Goal: Task Accomplishment & Management: Use online tool/utility

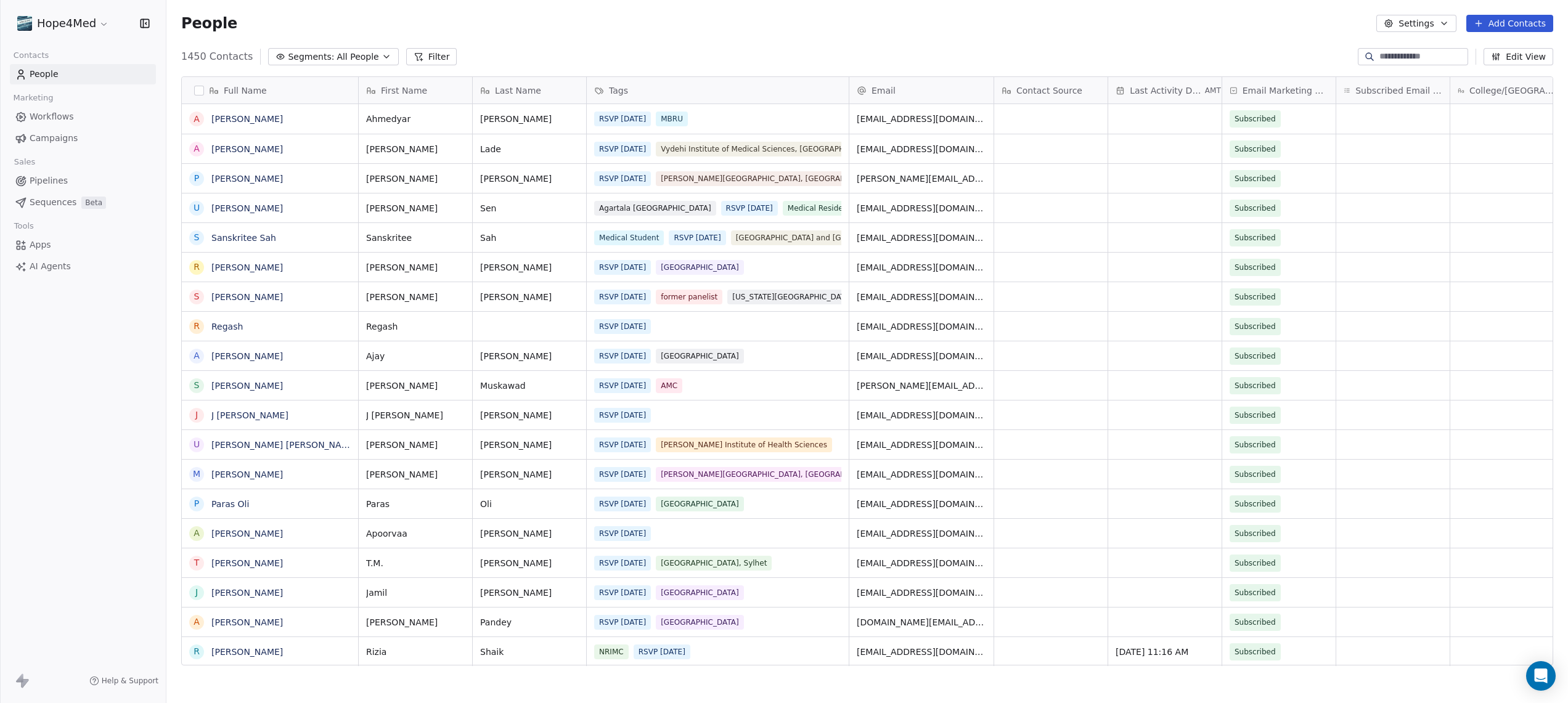
scroll to position [618, 1401]
click at [85, 21] on html "Hope4Med Contacts People Marketing Workflows Campaigns Sales Pipelines Sequence…" at bounding box center [784, 352] width 1568 height 703
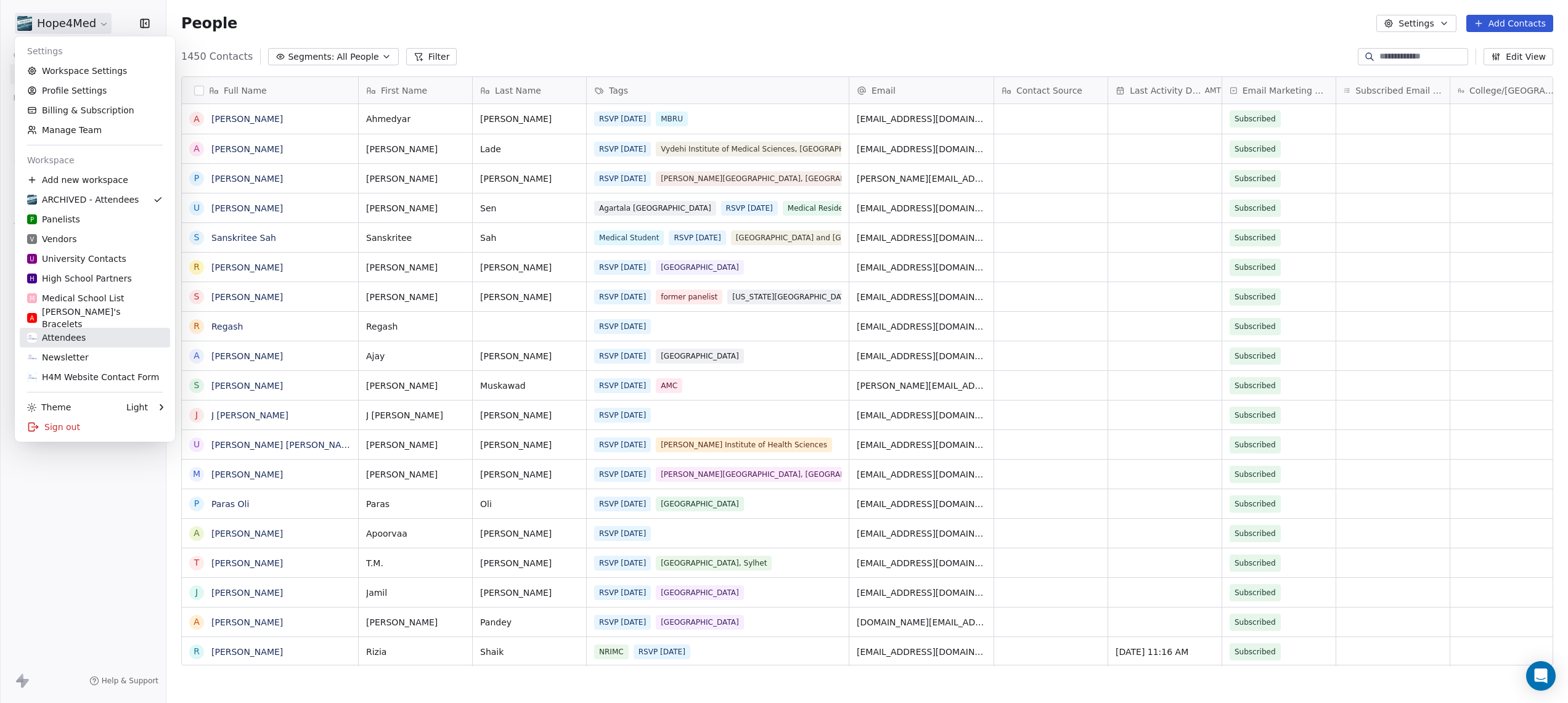
click at [72, 339] on div "Attendees" at bounding box center [56, 337] width 58 height 12
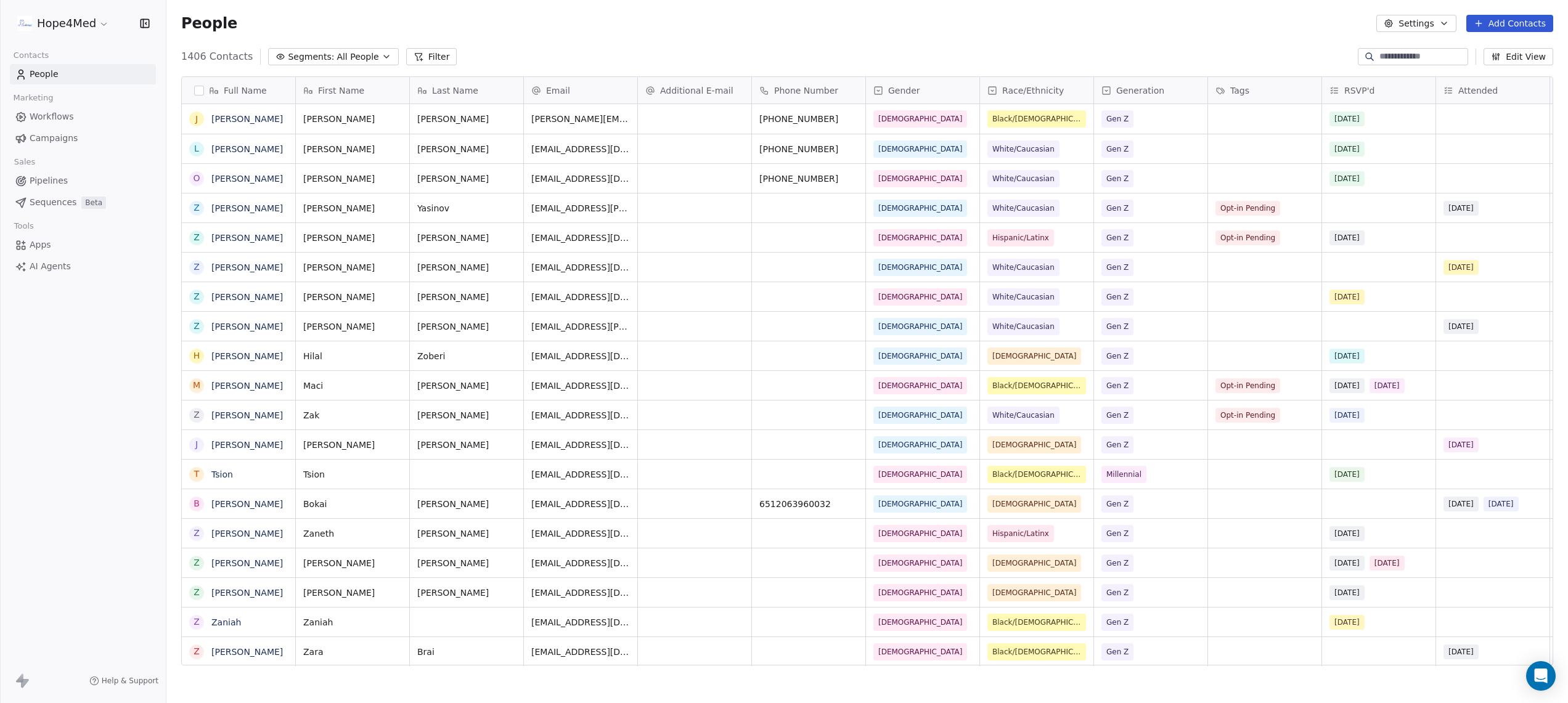
scroll to position [618, 1401]
click at [422, 55] on button "Filter" at bounding box center [431, 56] width 51 height 17
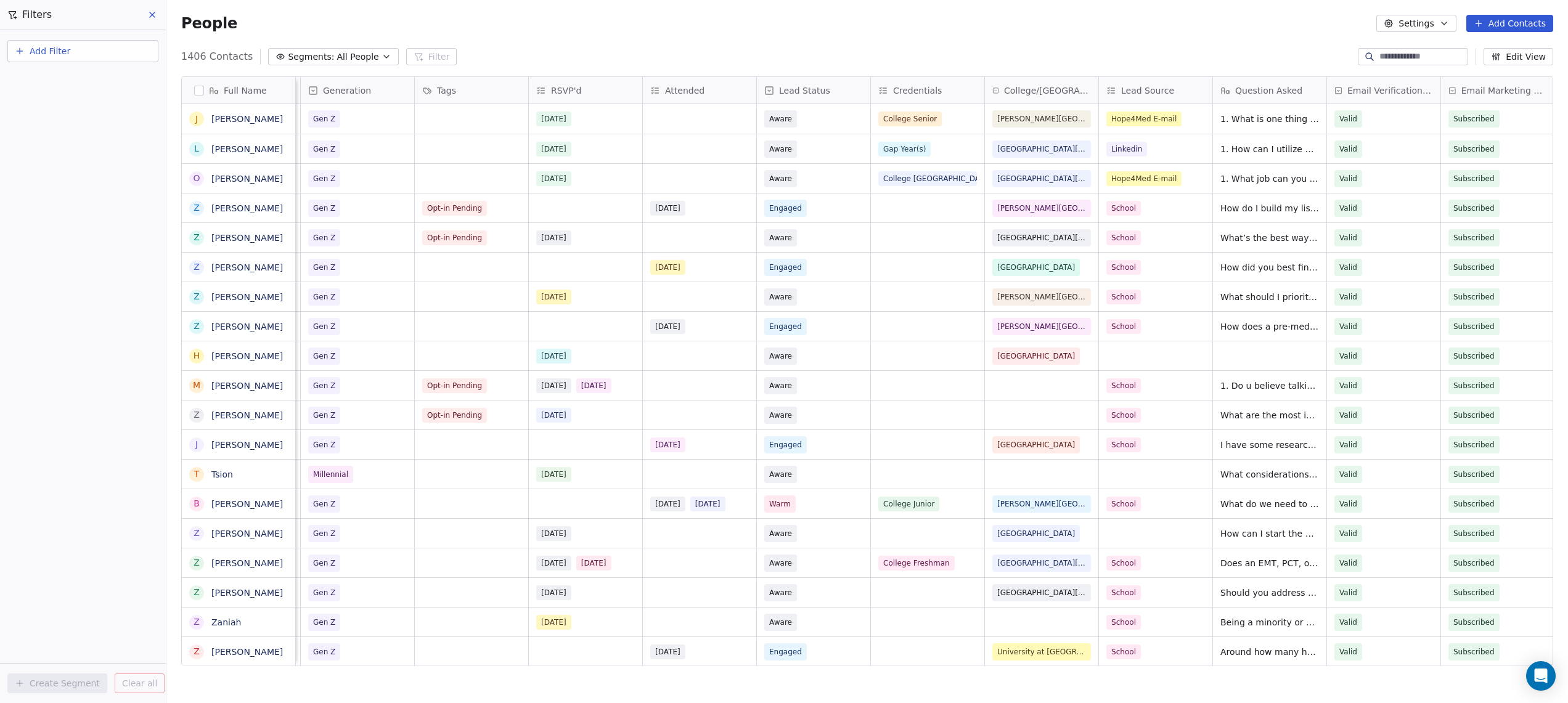
scroll to position [0, 797]
click at [77, 57] on button "Add Filter" at bounding box center [83, 51] width 151 height 22
click at [77, 82] on span "Contact properties" at bounding box center [61, 80] width 80 height 13
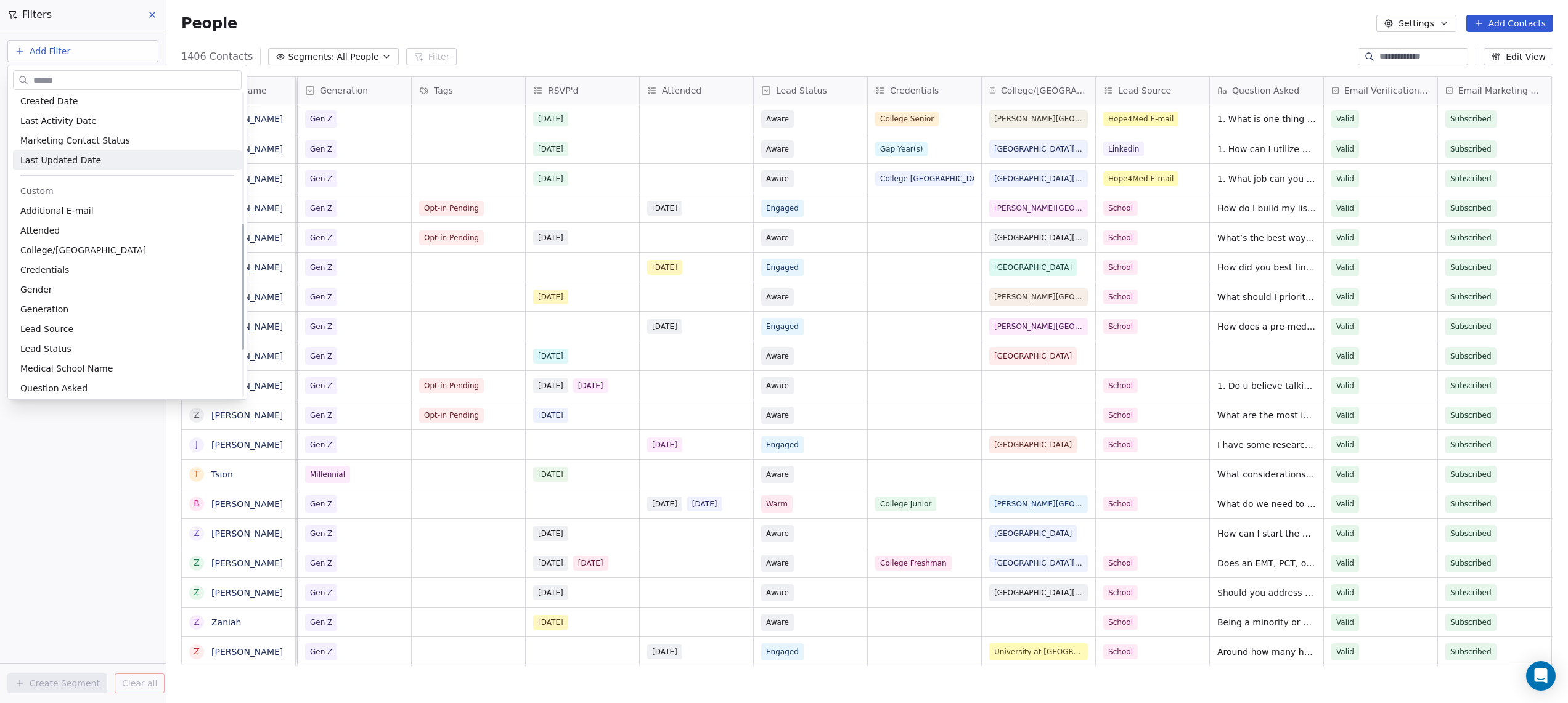
scroll to position [311, 0]
click at [52, 269] on span "Credentials" at bounding box center [45, 269] width 49 height 12
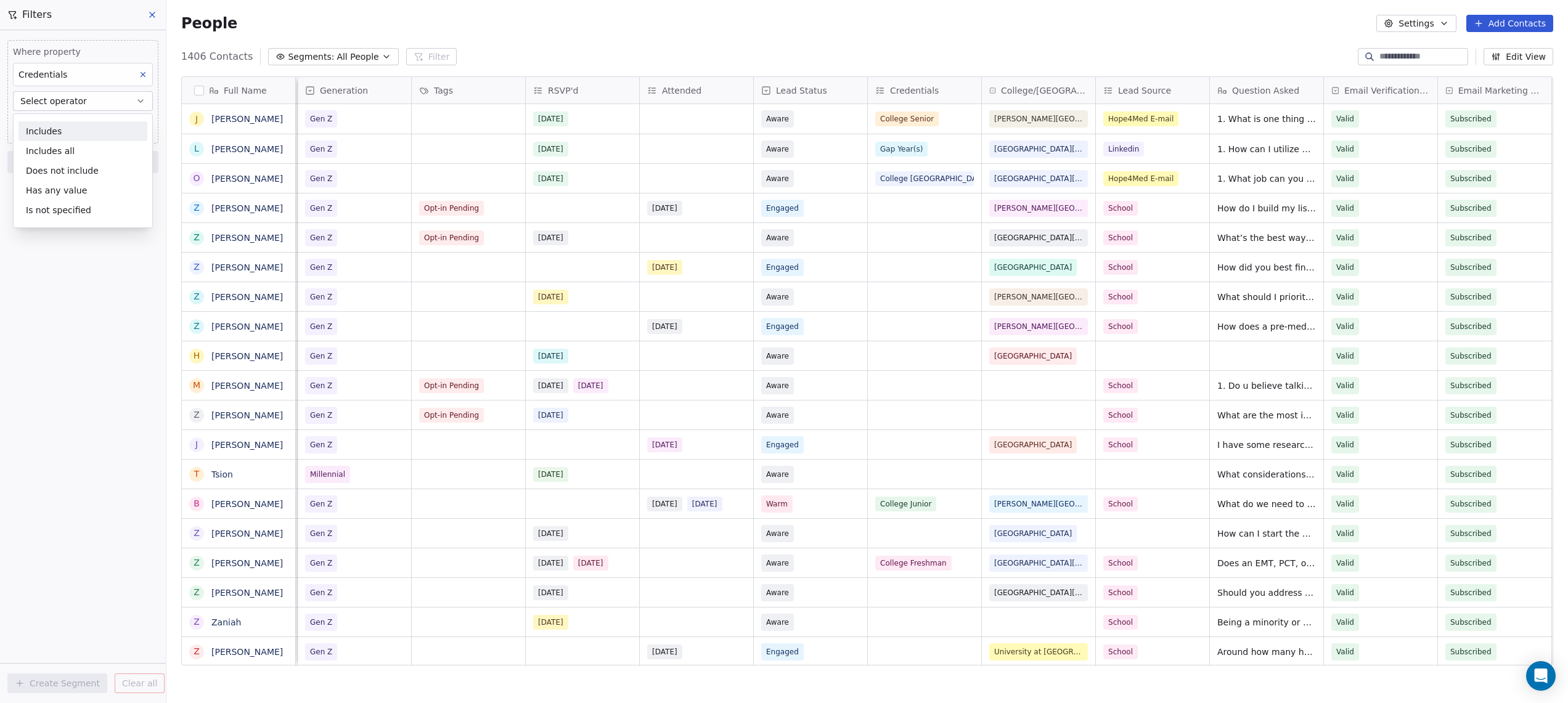
click at [48, 131] on div "Includes" at bounding box center [83, 131] width 129 height 20
click at [47, 151] on span "Add filter to this group" at bounding box center [74, 148] width 84 height 10
click at [59, 127] on html "Hope4Med Contacts People Marketing Workflows Campaigns Sales Pipelines Sequence…" at bounding box center [784, 352] width 1568 height 703
click at [58, 127] on body "Hope4Med Contacts People Marketing Workflows Campaigns Sales Pipelines Sequence…" at bounding box center [784, 363] width 1568 height 726
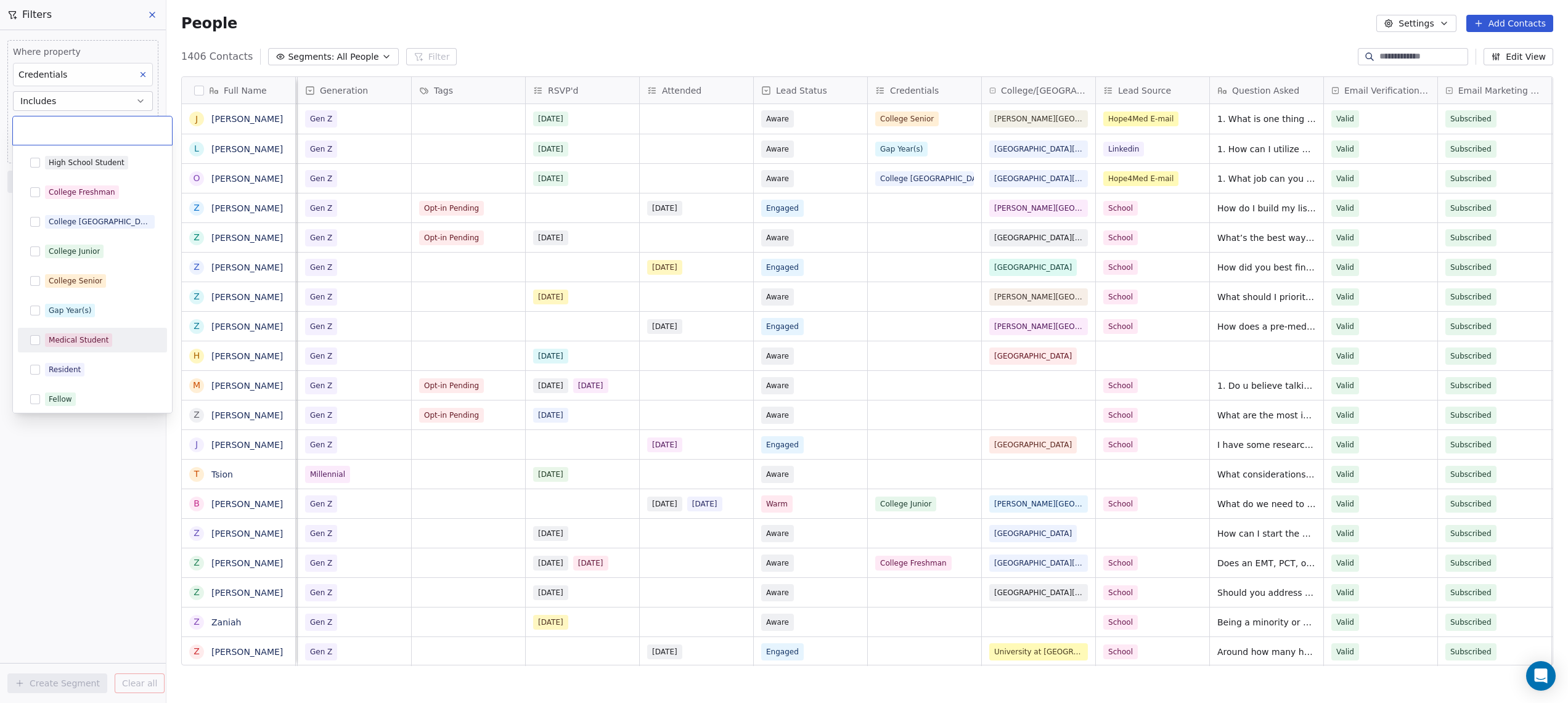
click at [67, 340] on div "Medical Student" at bounding box center [78, 340] width 60 height 11
click at [52, 480] on html "Hope4Med Contacts People Marketing Workflows Campaigns Sales Pipelines Sequence…" at bounding box center [784, 352] width 1568 height 703
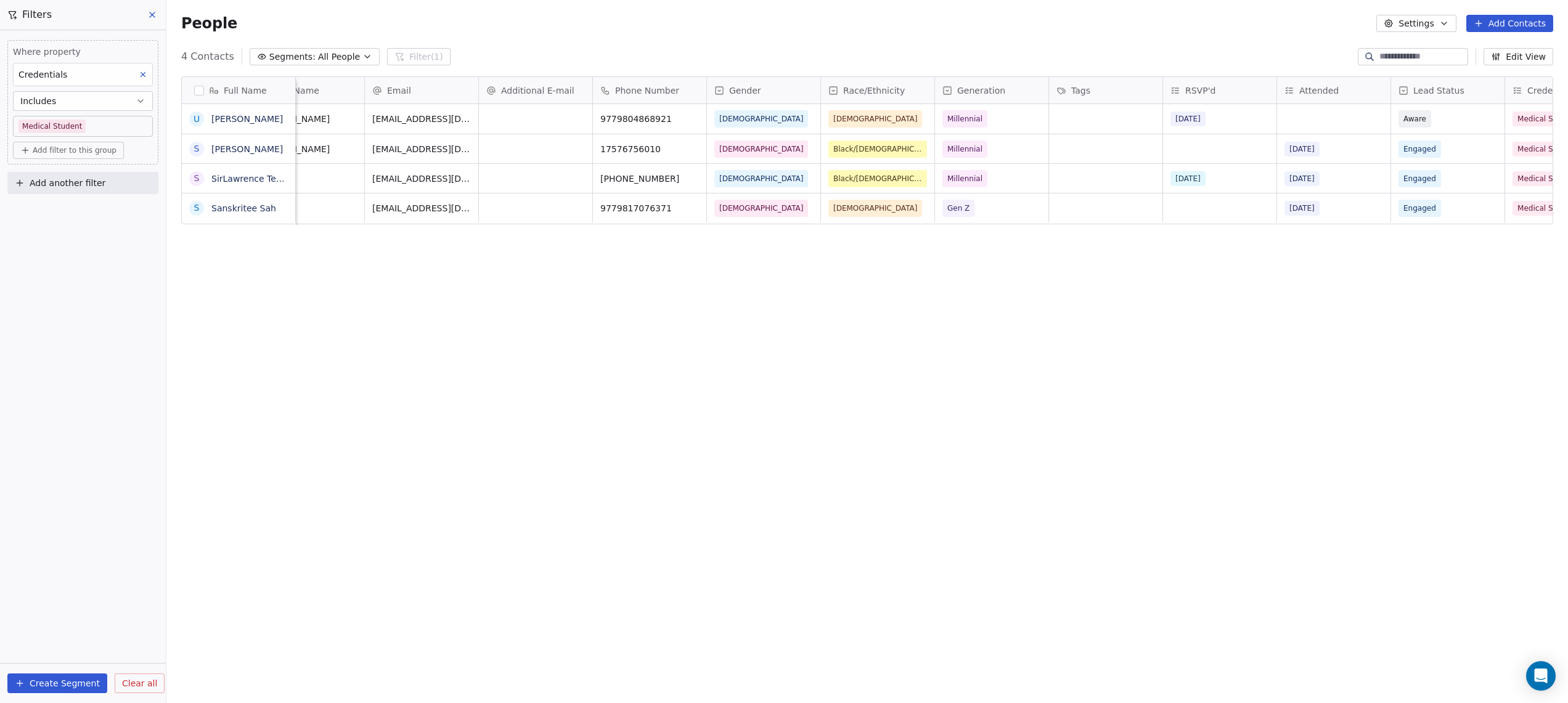
scroll to position [0, 0]
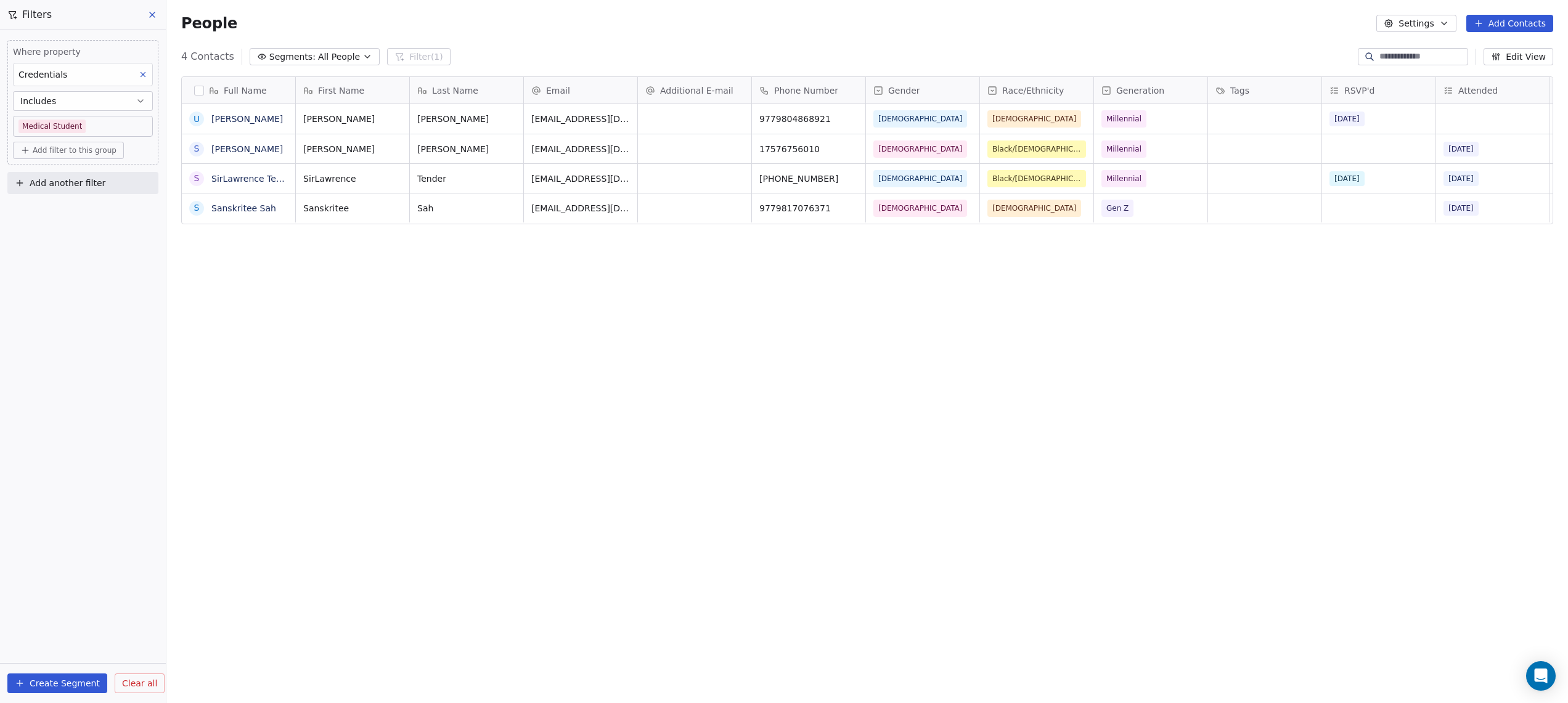
click at [199, 87] on button "button" at bounding box center [199, 90] width 10 height 10
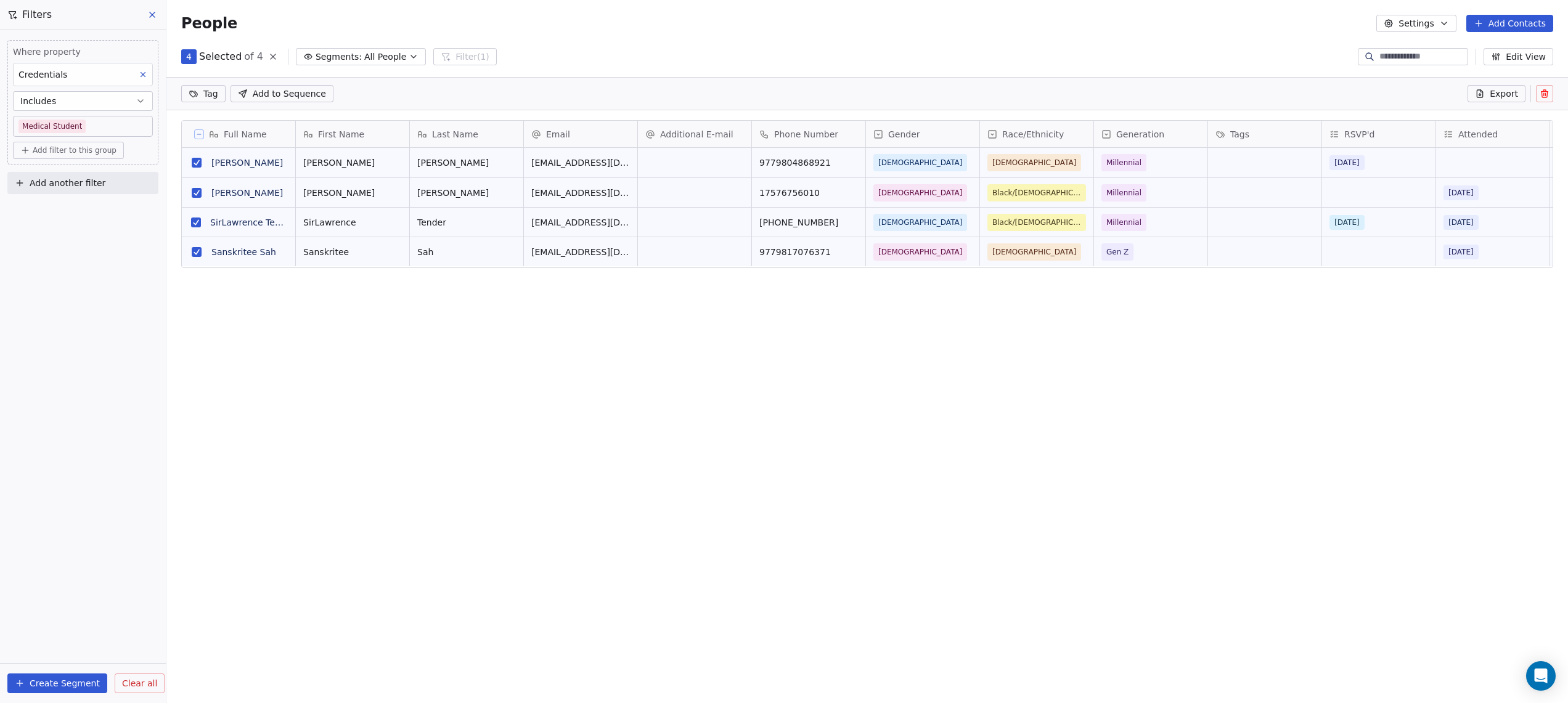
scroll to position [575, 1401]
click at [1493, 94] on span "Export" at bounding box center [1503, 93] width 28 height 12
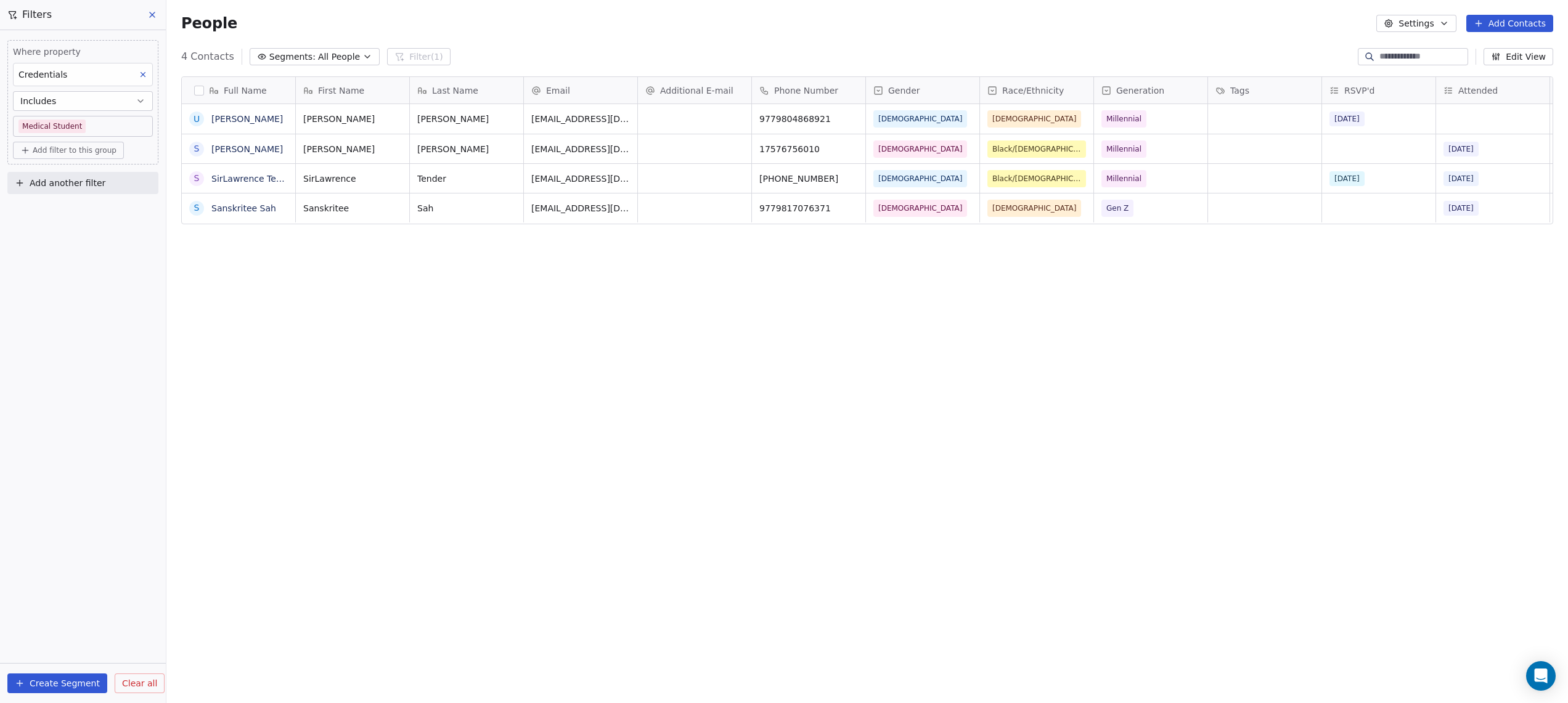
scroll to position [618, 1401]
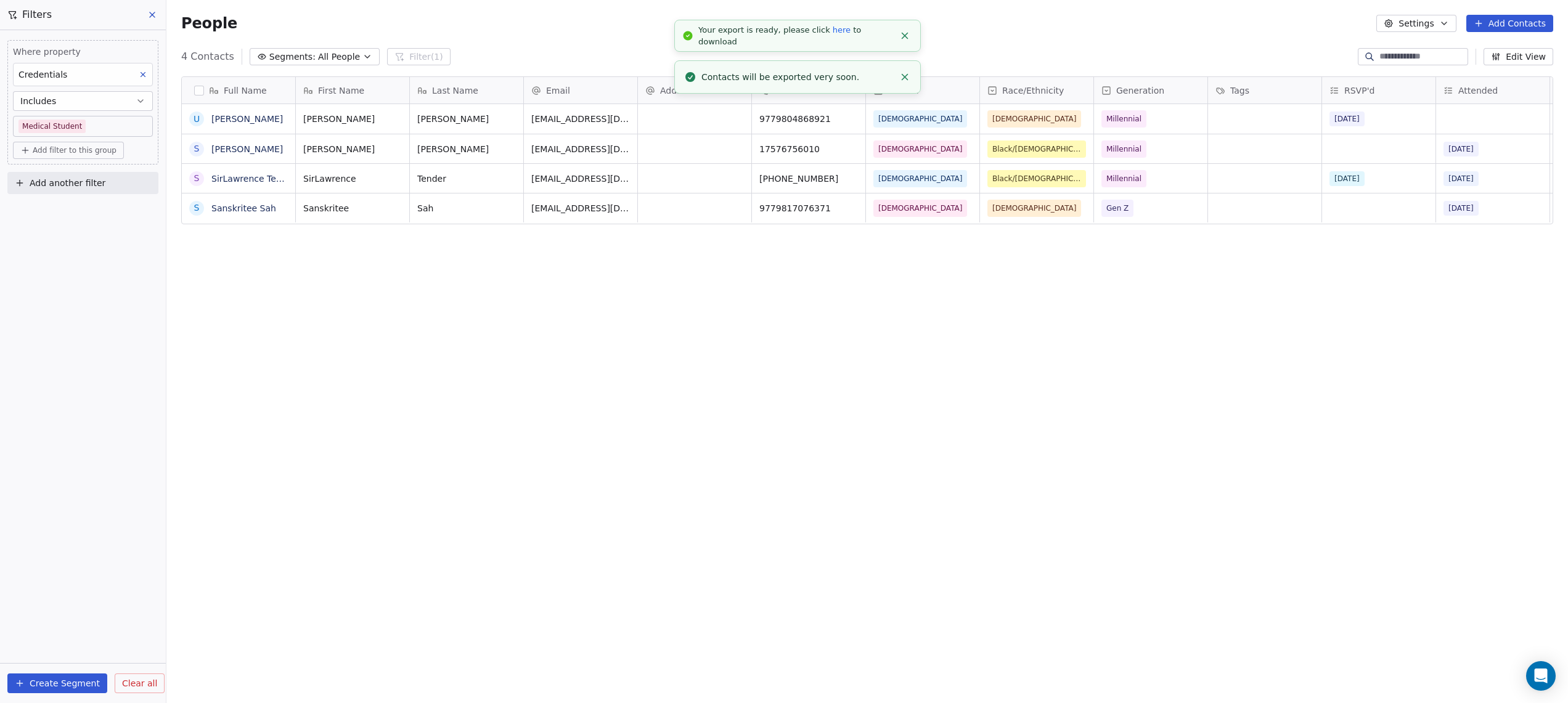
click at [832, 35] on link "here" at bounding box center [841, 30] width 18 height 9
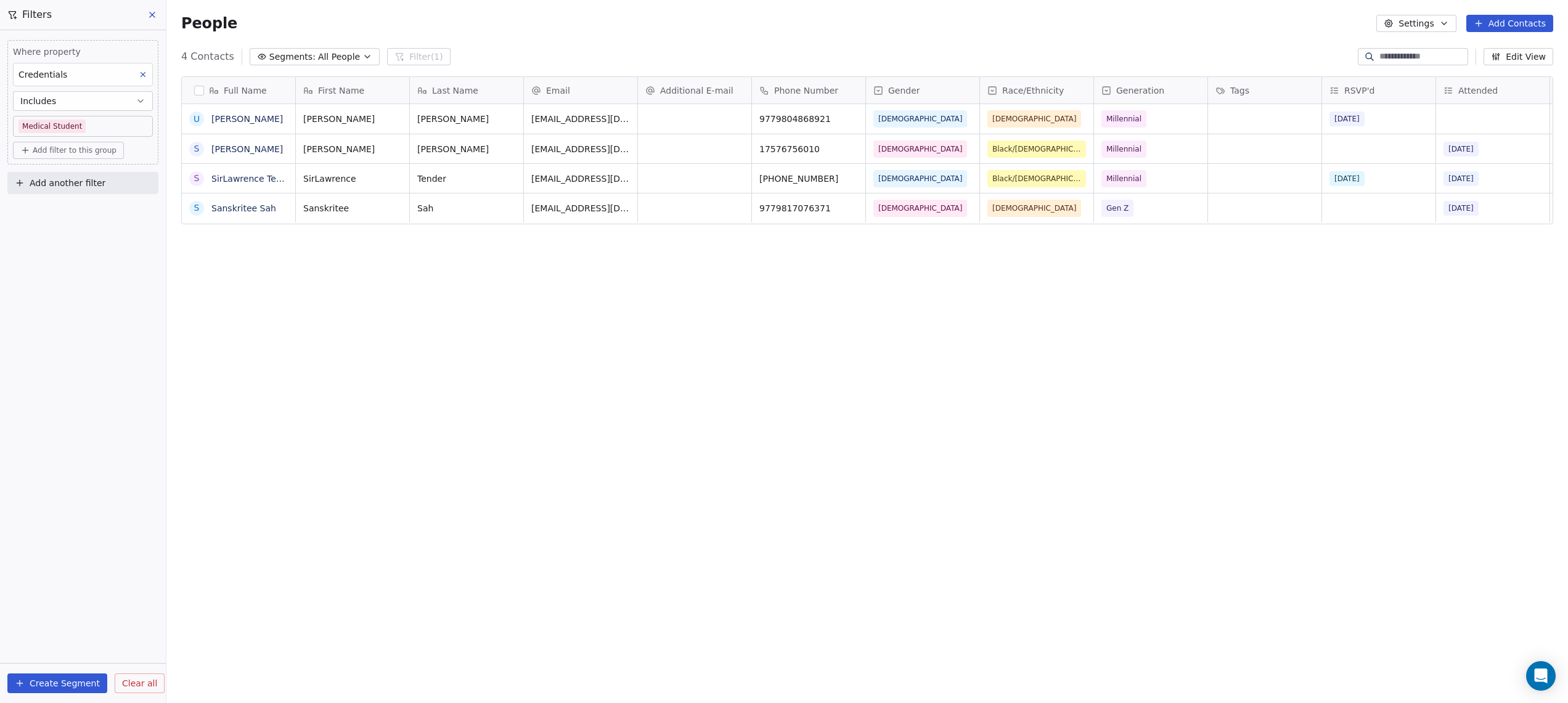
click at [45, 685] on button "Create Segment" at bounding box center [58, 683] width 100 height 20
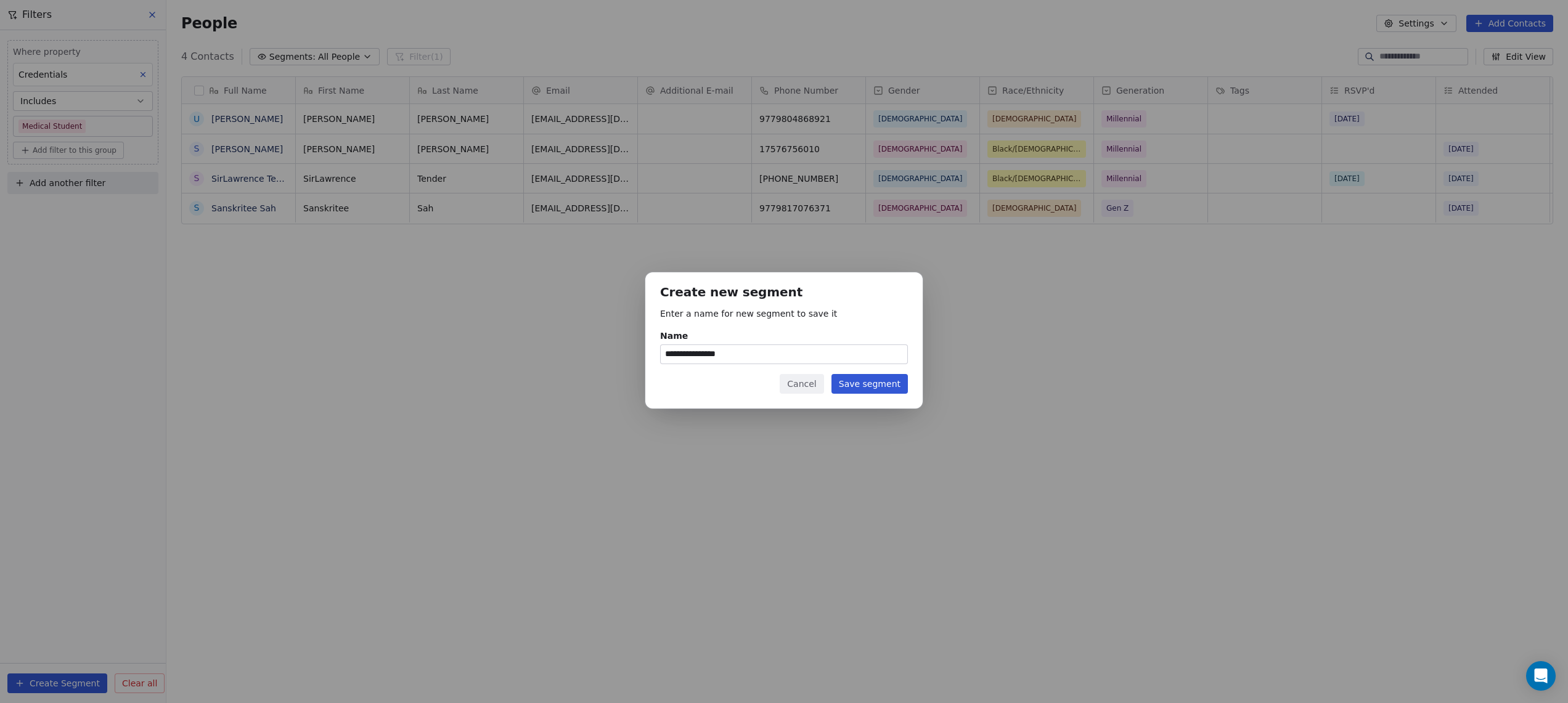
type input "**********"
click at [881, 391] on button "Save segment" at bounding box center [869, 384] width 77 height 20
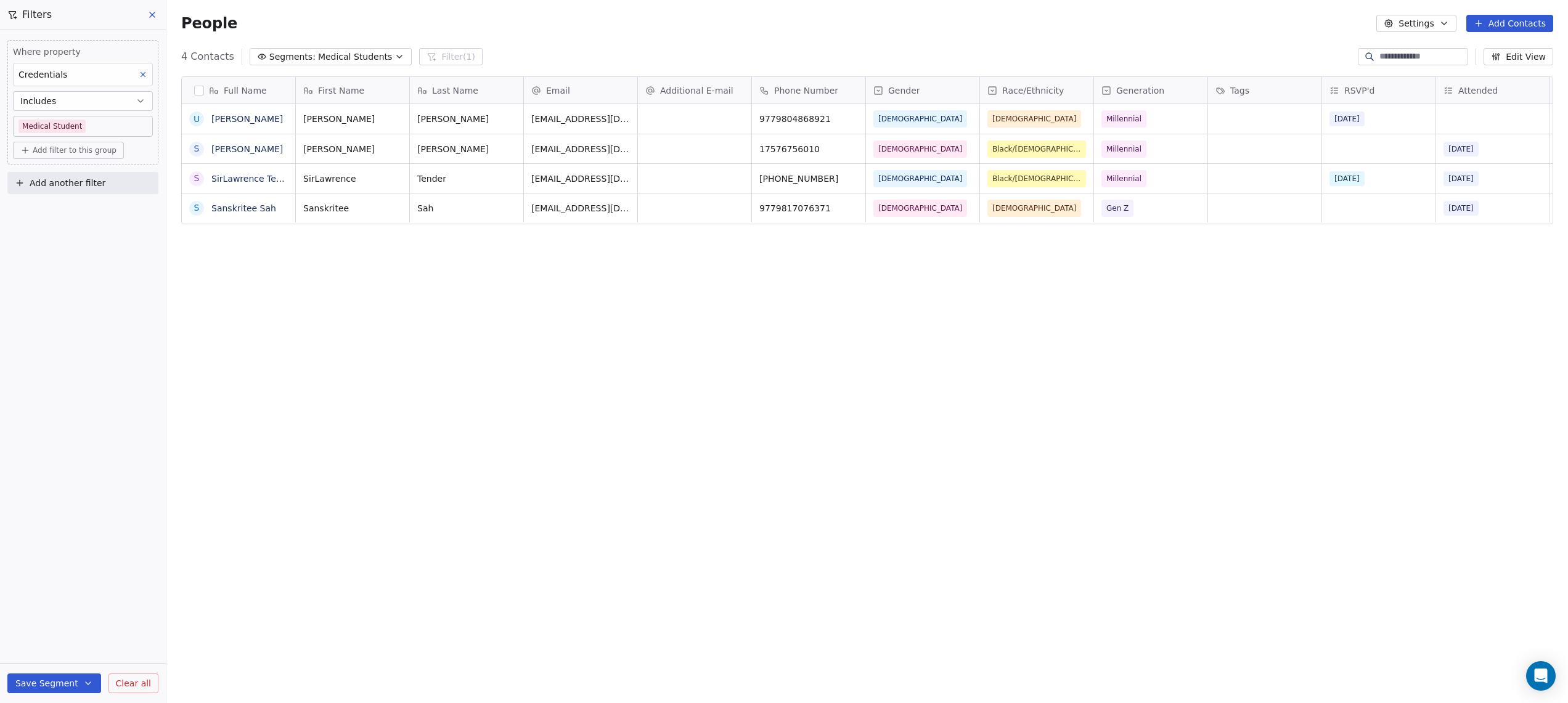
click at [139, 102] on icon "button" at bounding box center [140, 101] width 10 height 10
click at [76, 177] on div "Does not include" at bounding box center [83, 170] width 129 height 20
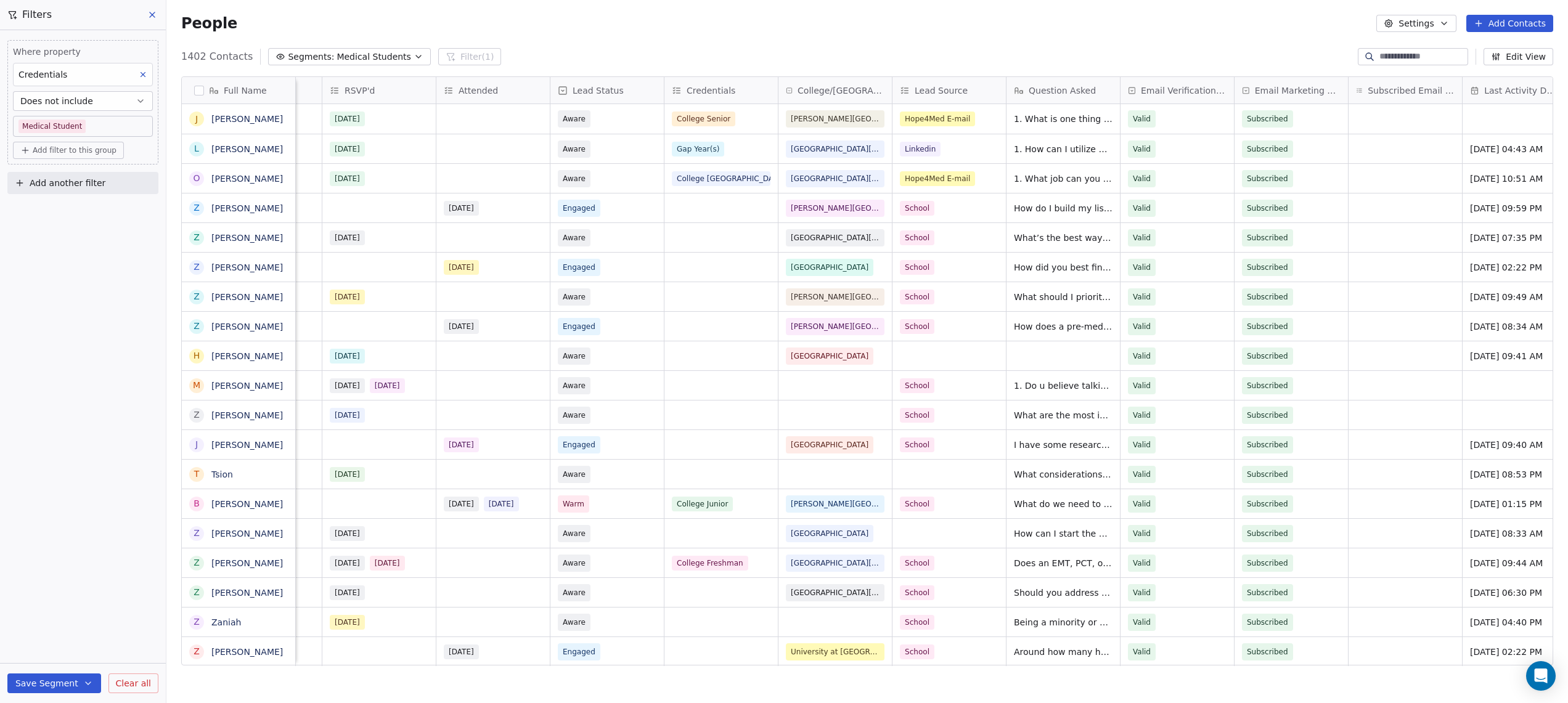
scroll to position [0, 1004]
click at [196, 87] on button "button" at bounding box center [199, 90] width 10 height 10
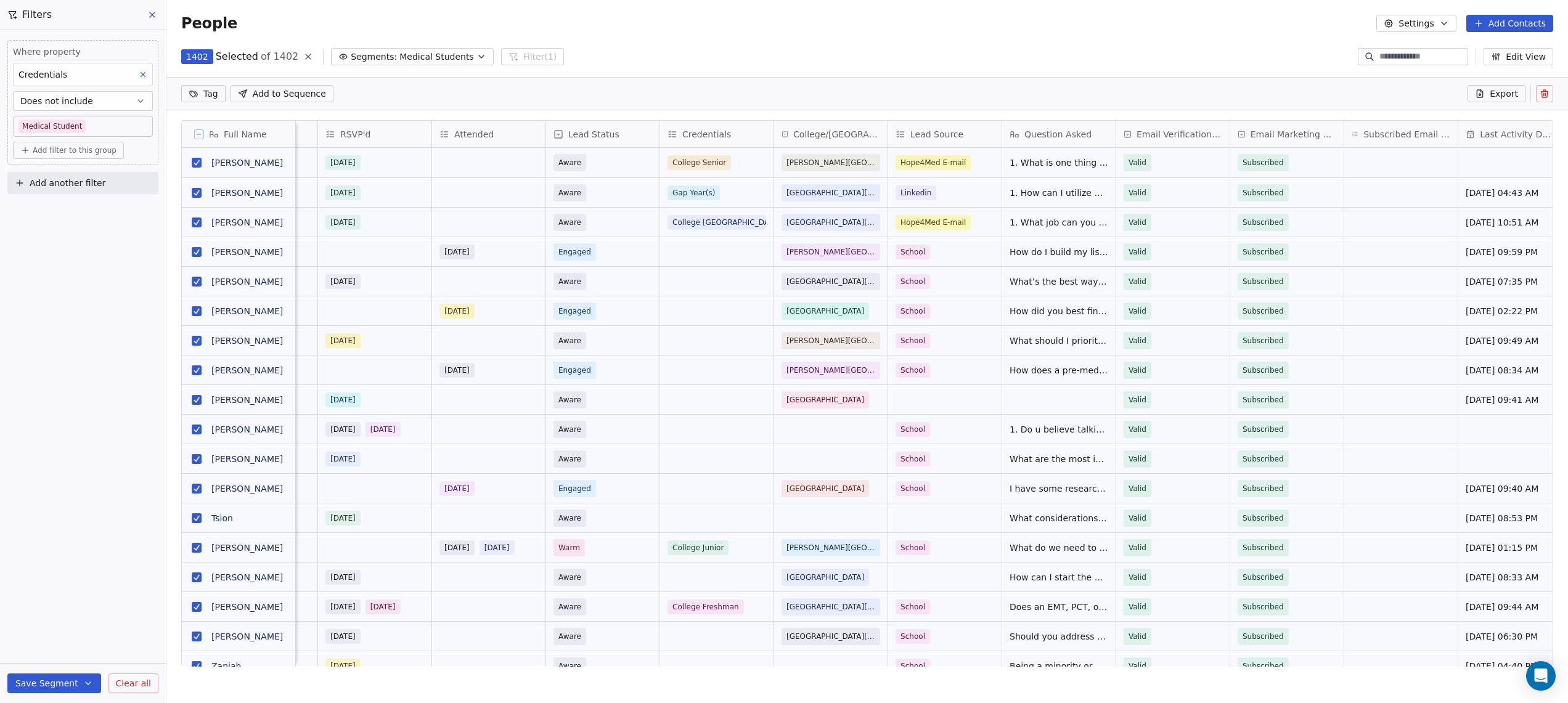
scroll to position [575, 1401]
click at [1491, 97] on span "Export" at bounding box center [1503, 93] width 28 height 12
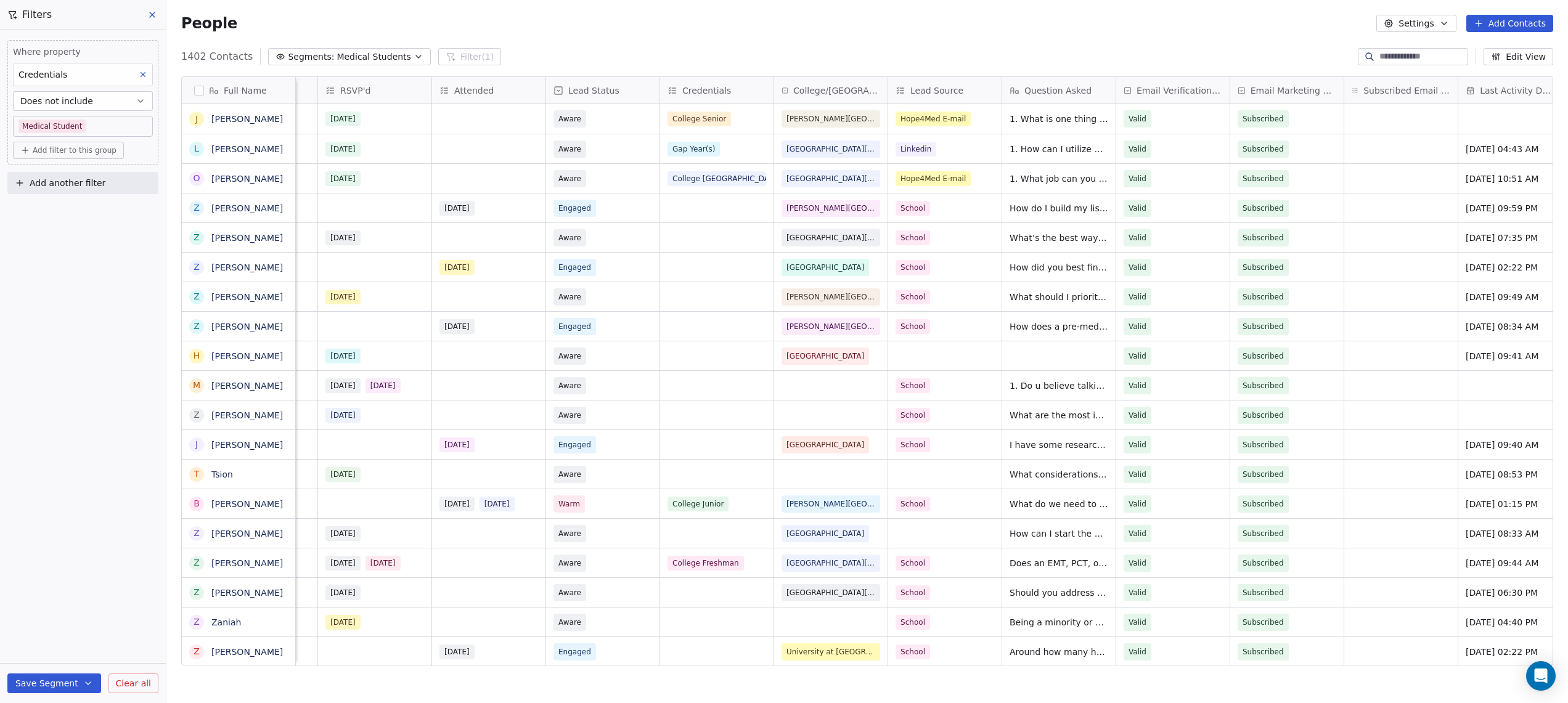
scroll to position [618, 1401]
click at [832, 35] on link "here" at bounding box center [841, 30] width 18 height 9
click at [21, 183] on icon "button" at bounding box center [19, 183] width 5 height 0
click at [74, 216] on span "Contact properties" at bounding box center [61, 212] width 80 height 13
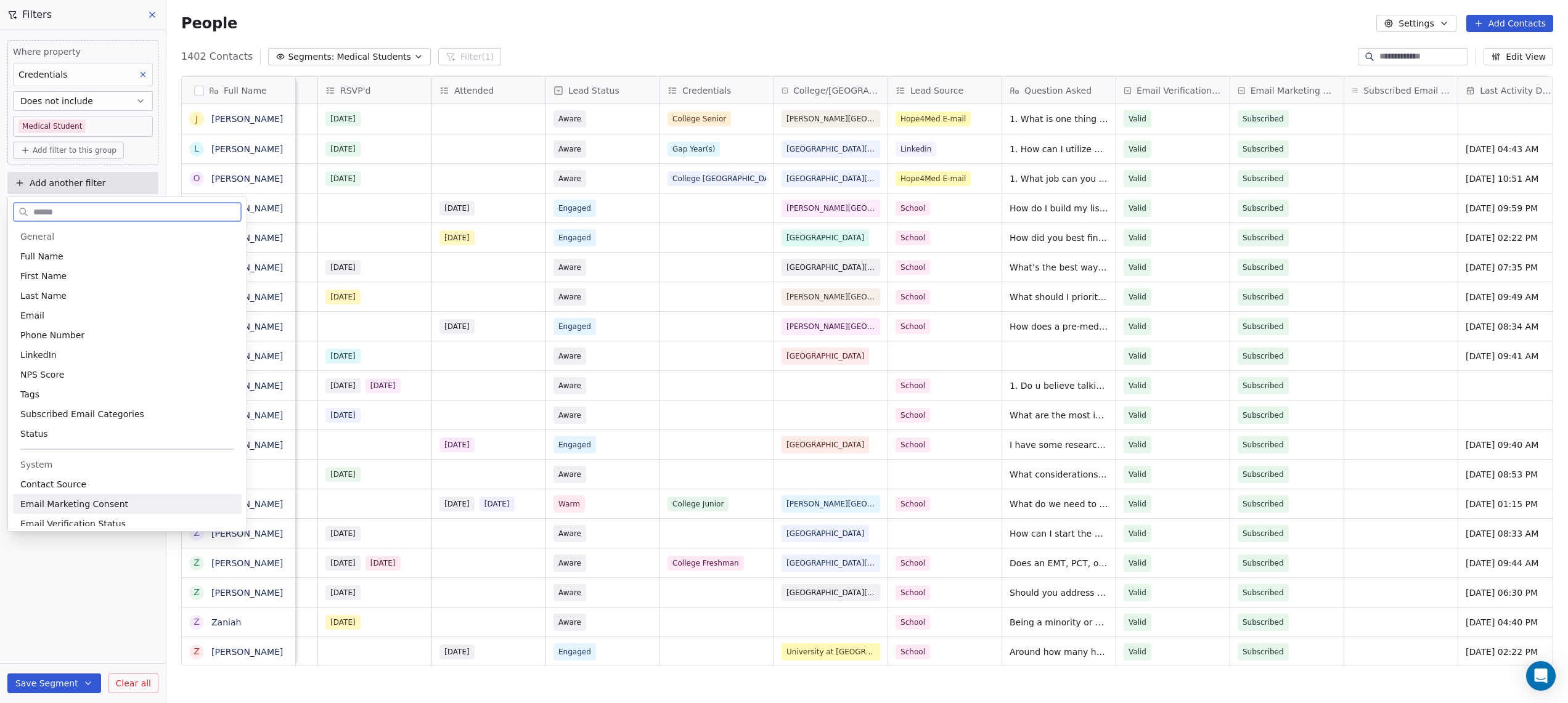
click at [92, 502] on span "Email Marketing Consent" at bounding box center [74, 504] width 108 height 12
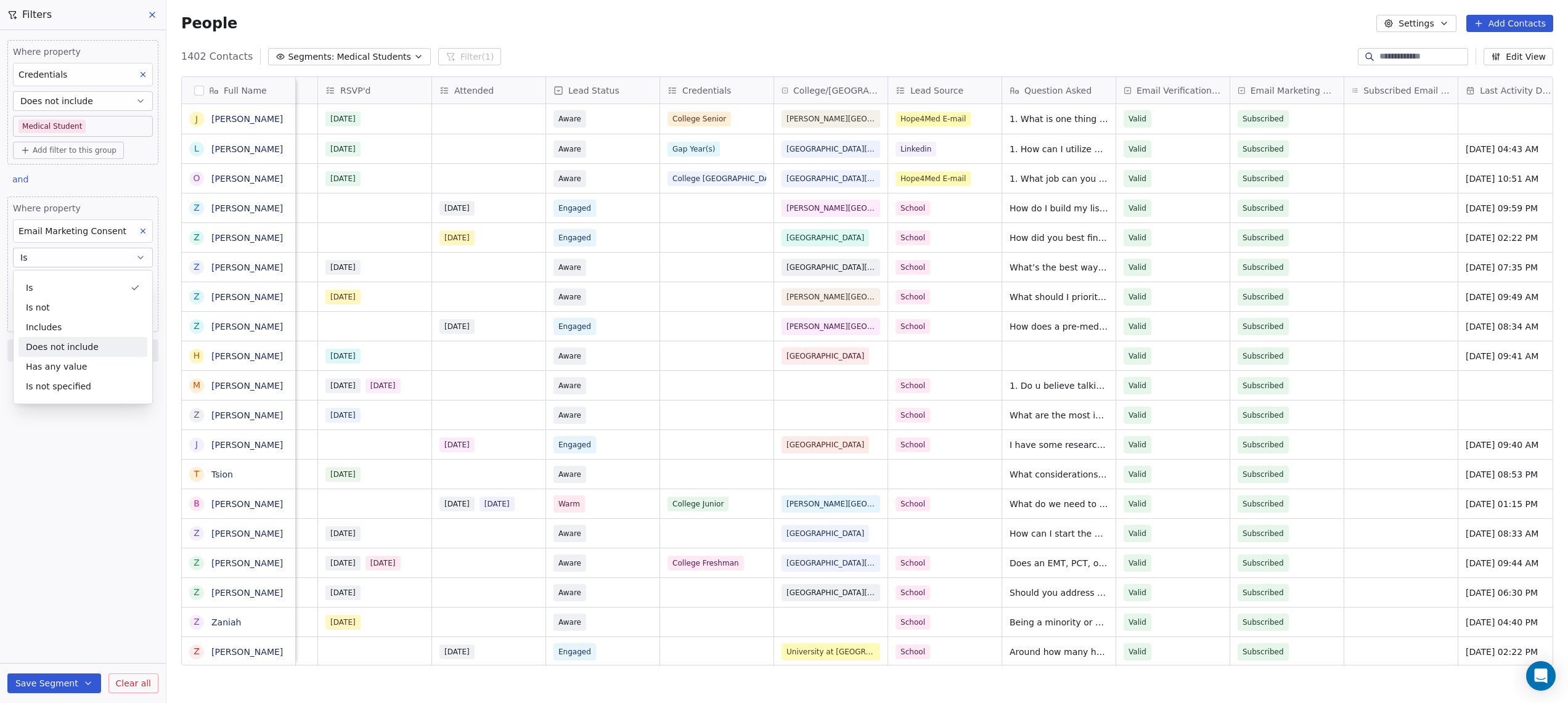
click at [54, 352] on div "Does not include" at bounding box center [83, 347] width 129 height 20
click at [52, 286] on body "Hope4Med Contacts People Marketing Workflows Campaigns Sales Pipelines Sequence…" at bounding box center [784, 352] width 1568 height 703
click at [58, 349] on div "Unsubscribed" at bounding box center [74, 348] width 51 height 11
click at [49, 407] on html "Hope4Med Contacts People Marketing Workflows Campaigns Sales Pipelines Sequence…" at bounding box center [784, 352] width 1568 height 703
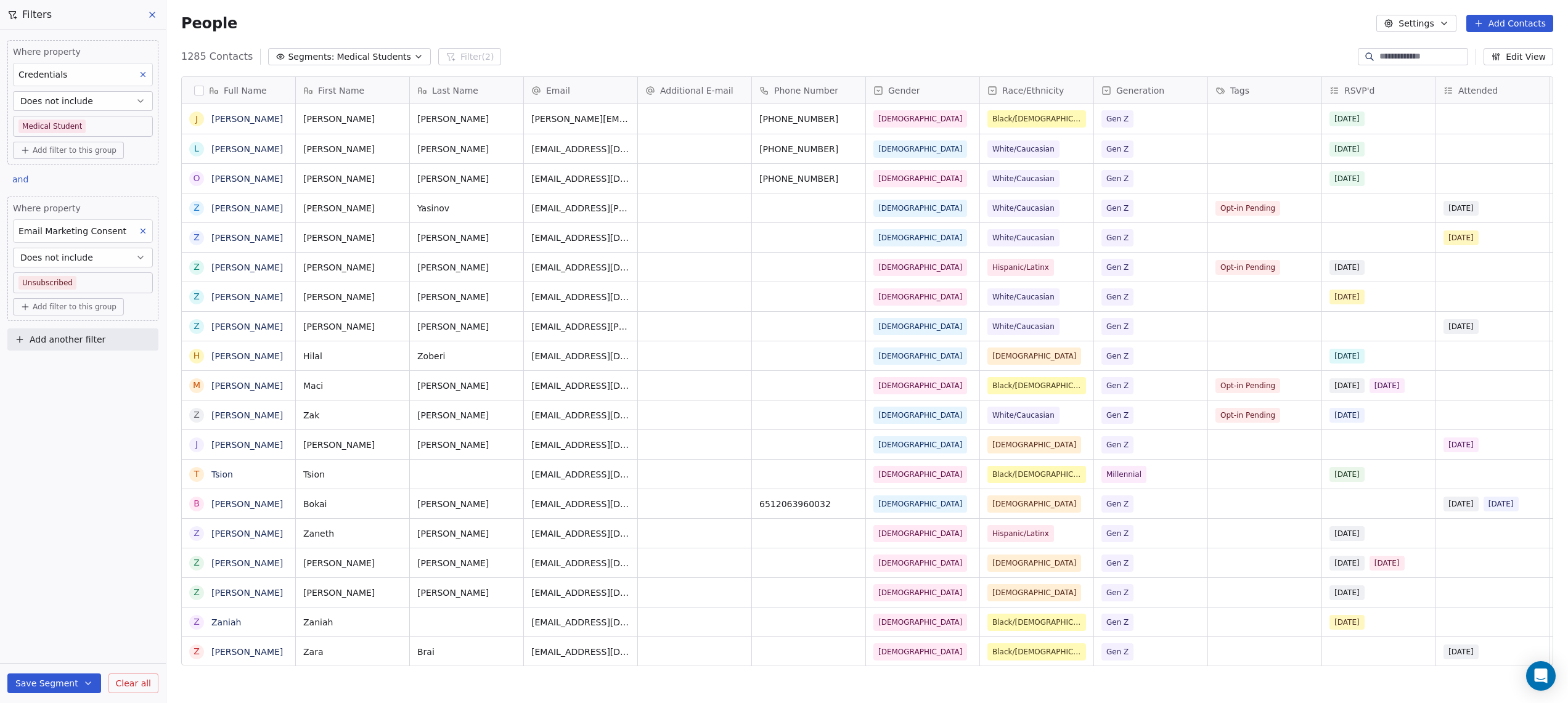
click at [194, 89] on button "button" at bounding box center [199, 90] width 10 height 10
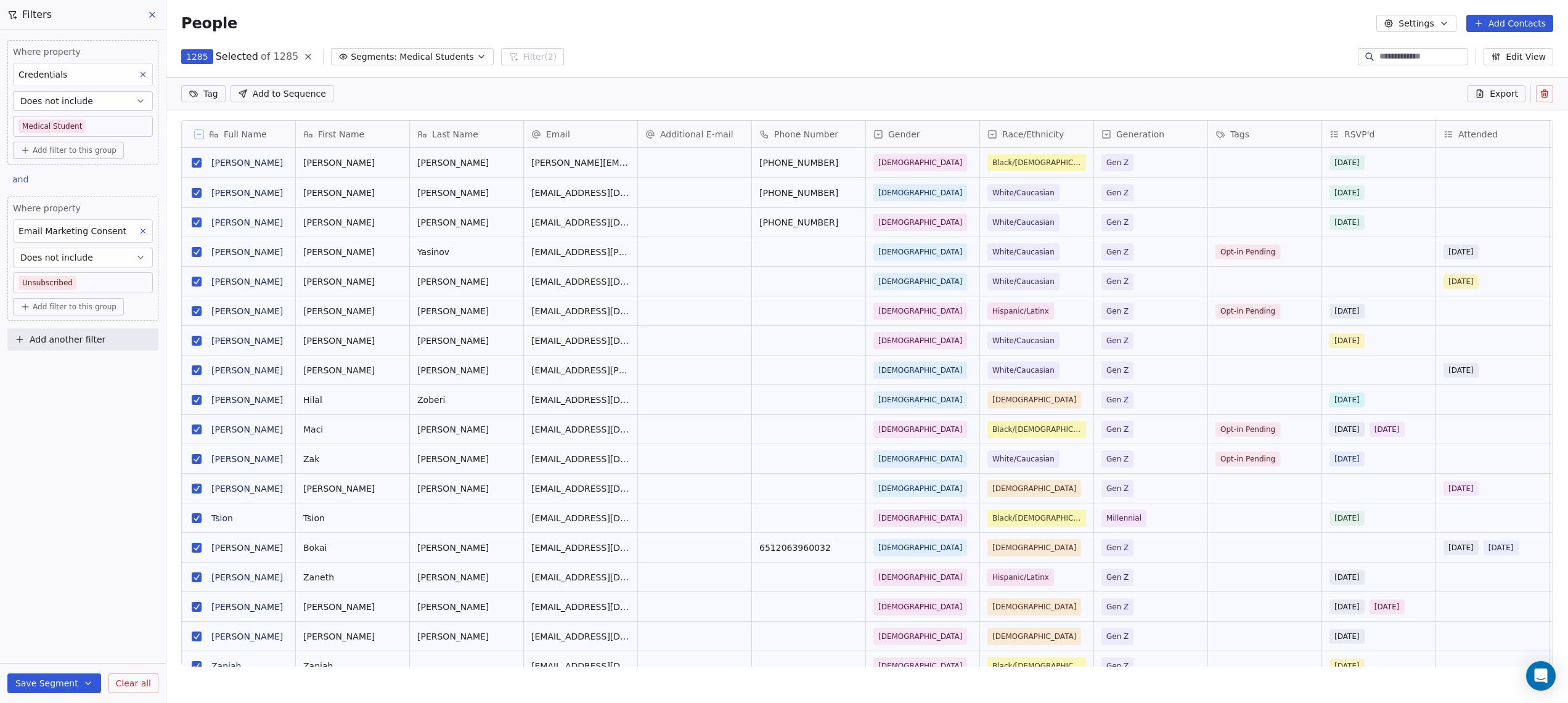
scroll to position [575, 1401]
click at [1504, 95] on span "Export" at bounding box center [1503, 93] width 28 height 12
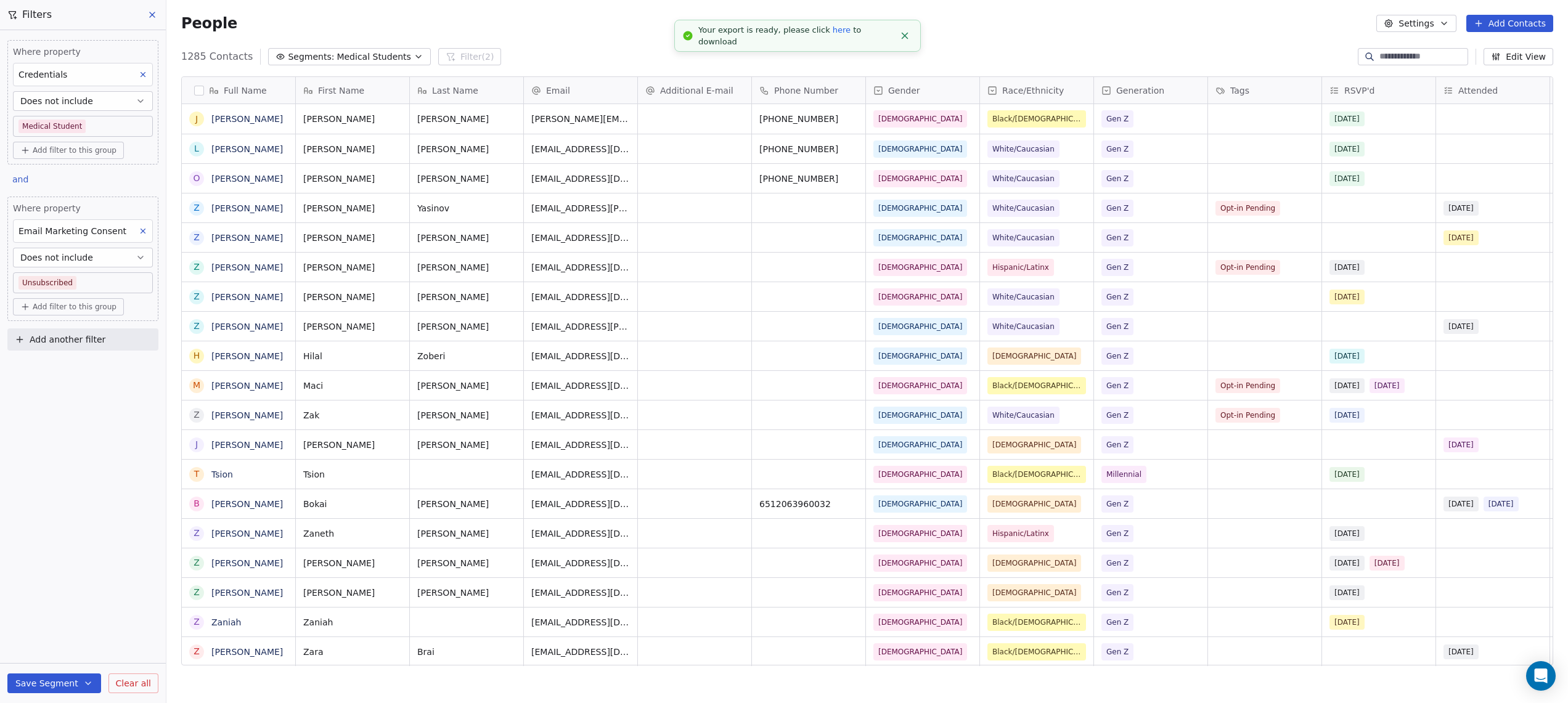
click at [832, 35] on link "here" at bounding box center [841, 30] width 18 height 9
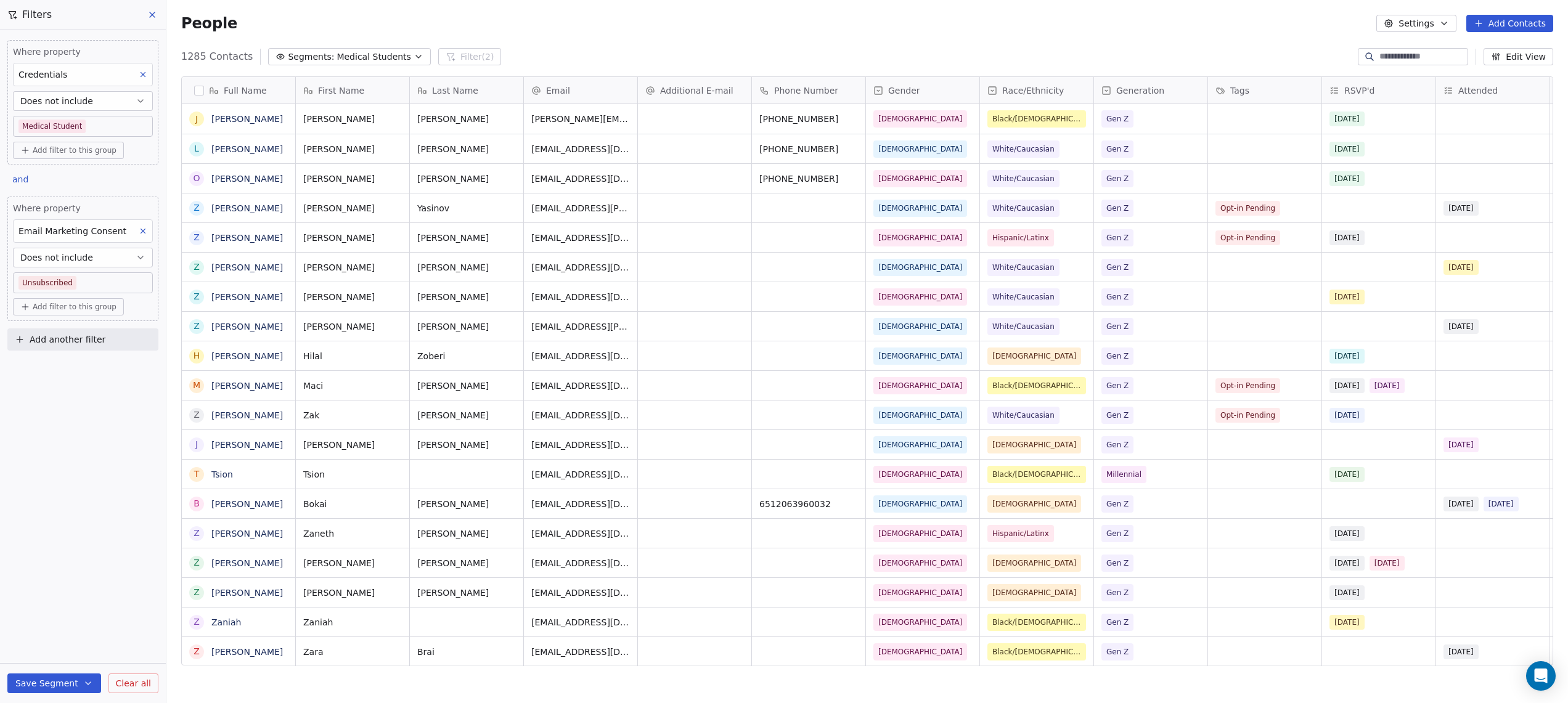
click at [148, 11] on icon at bounding box center [152, 14] width 10 height 10
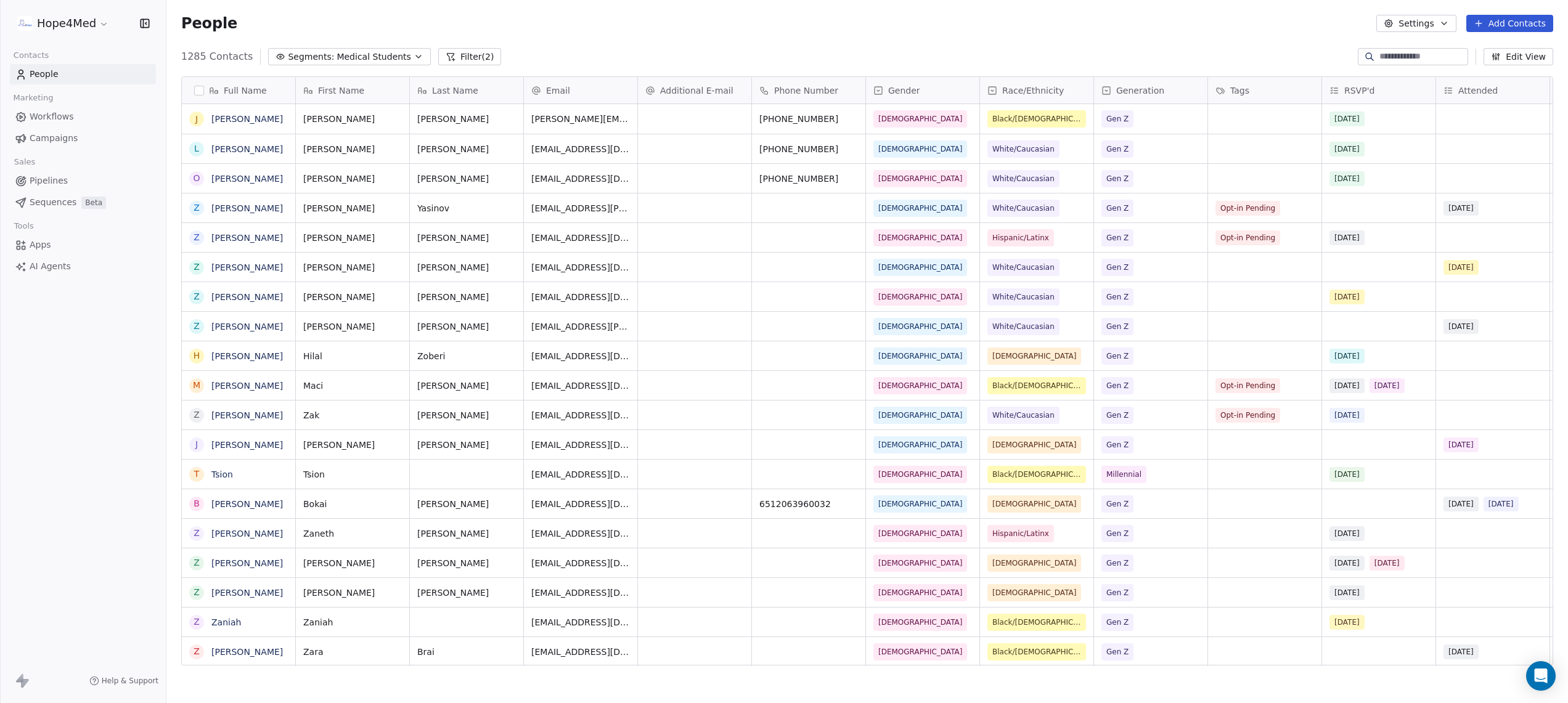
click at [74, 29] on html "Hope4Med Contacts People Marketing Workflows Campaigns Sales Pipelines Sequence…" at bounding box center [784, 352] width 1568 height 703
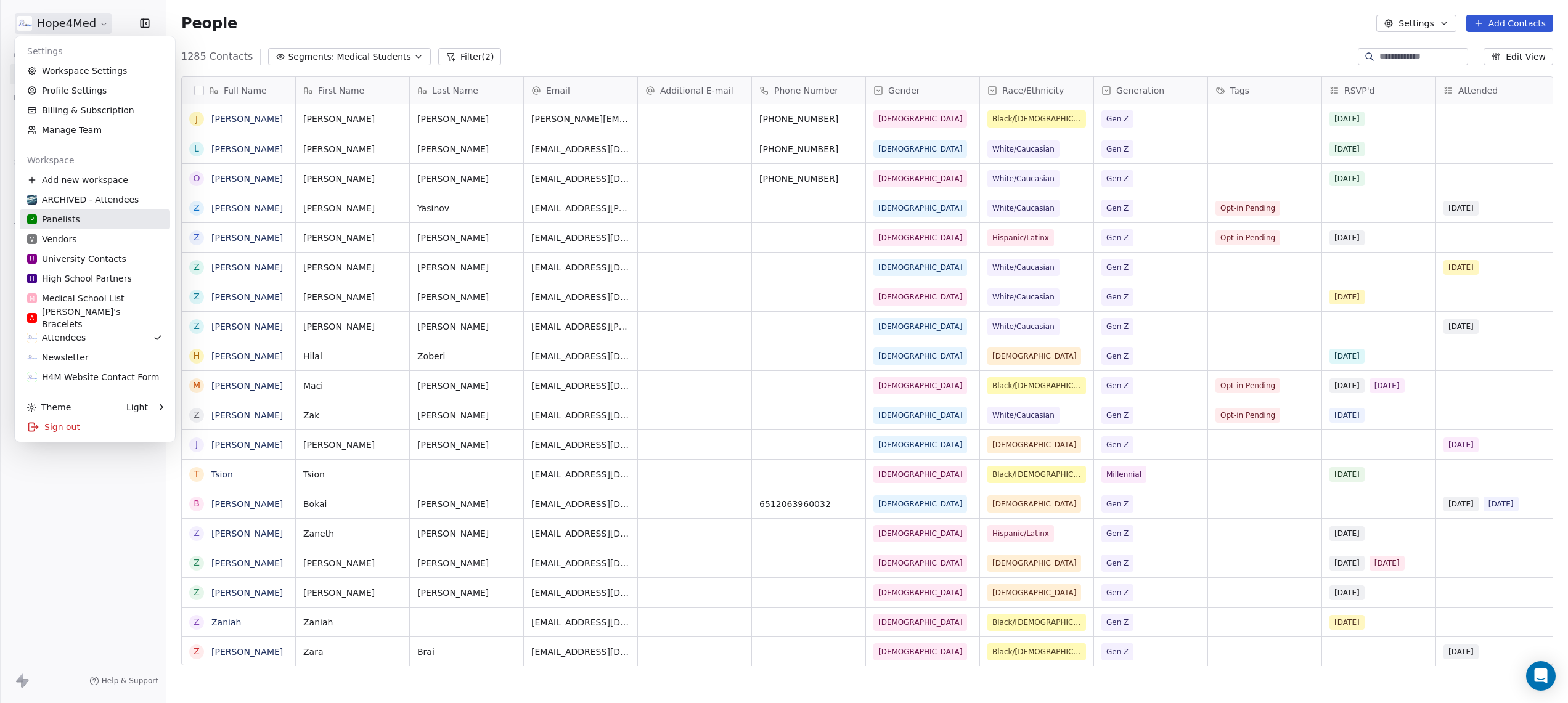
click at [78, 219] on div "P Panelists" at bounding box center [95, 219] width 136 height 12
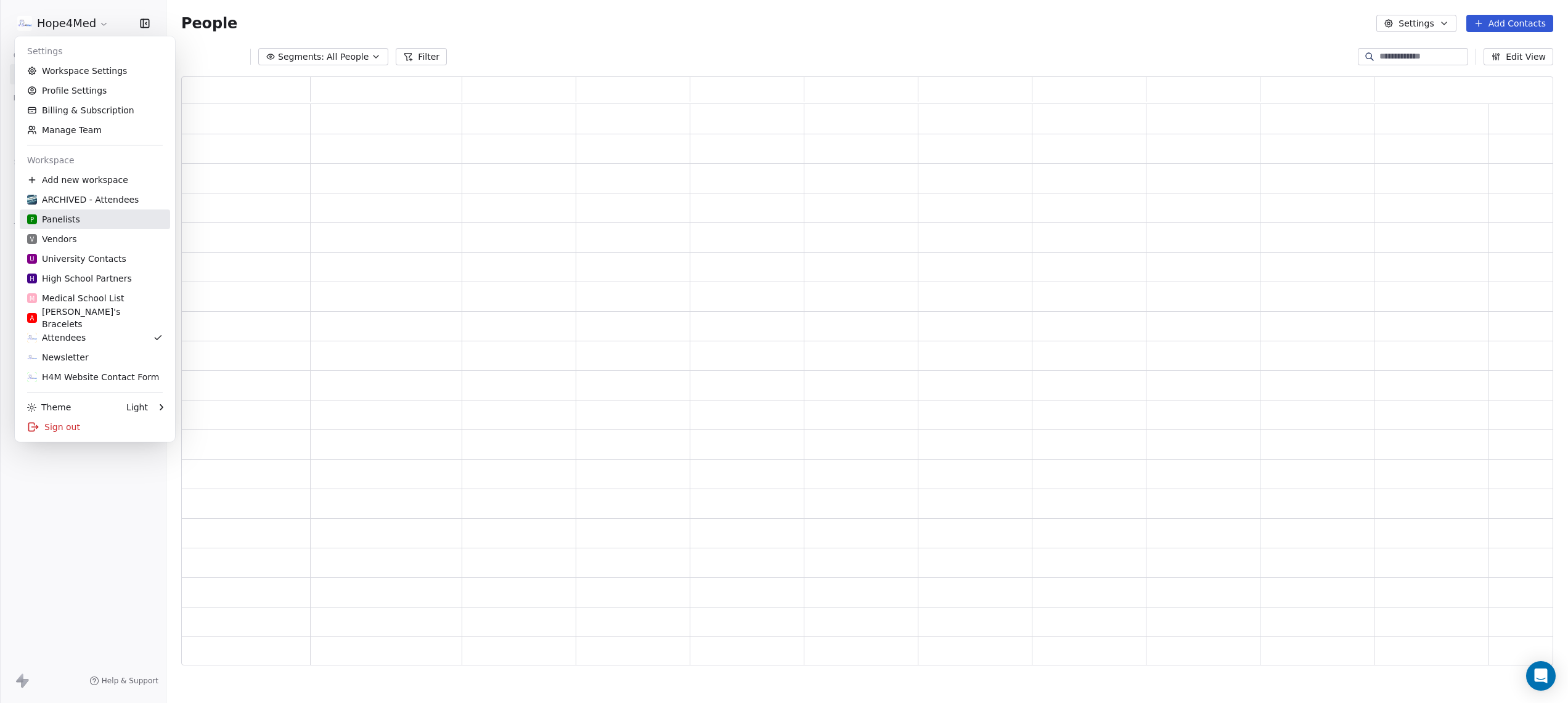
scroll to position [589, 1372]
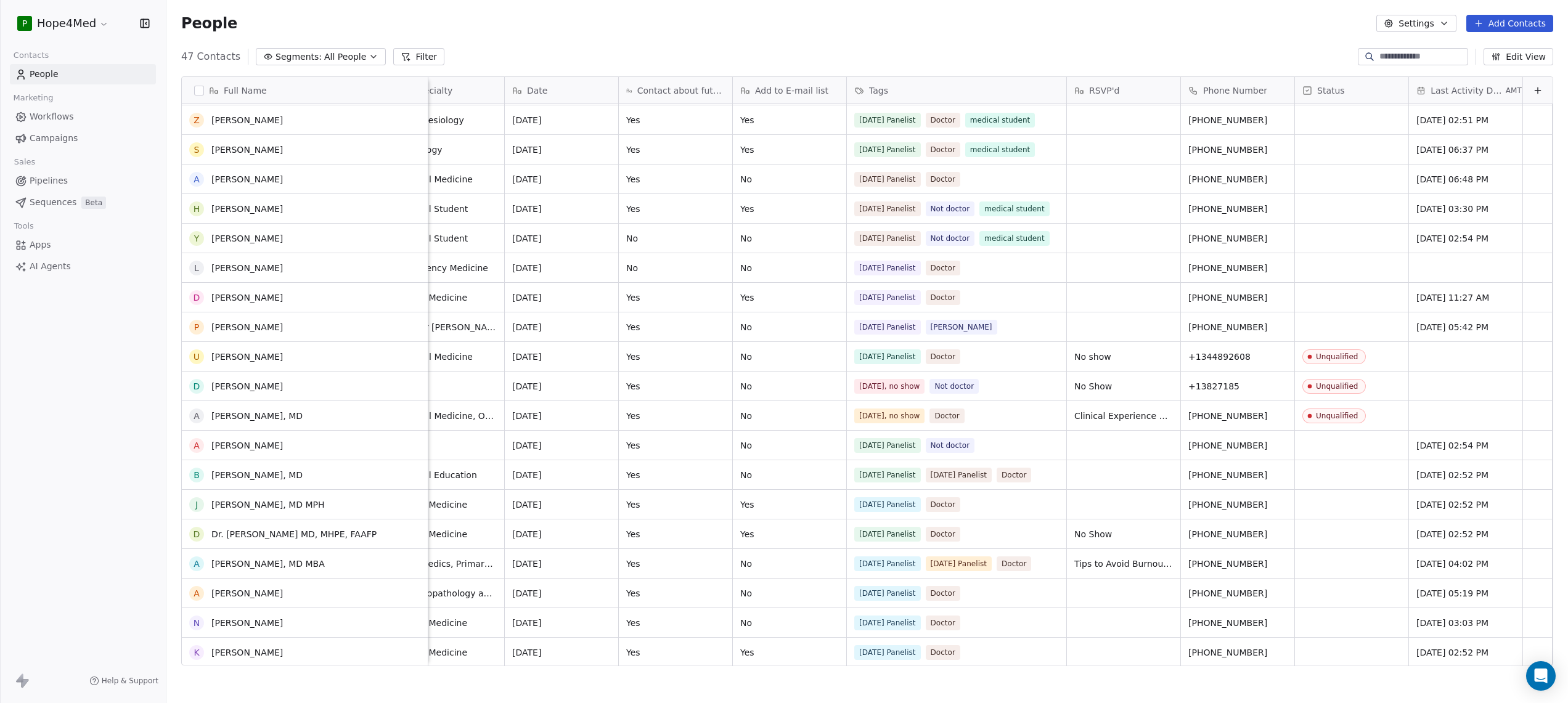
scroll to position [456, 0]
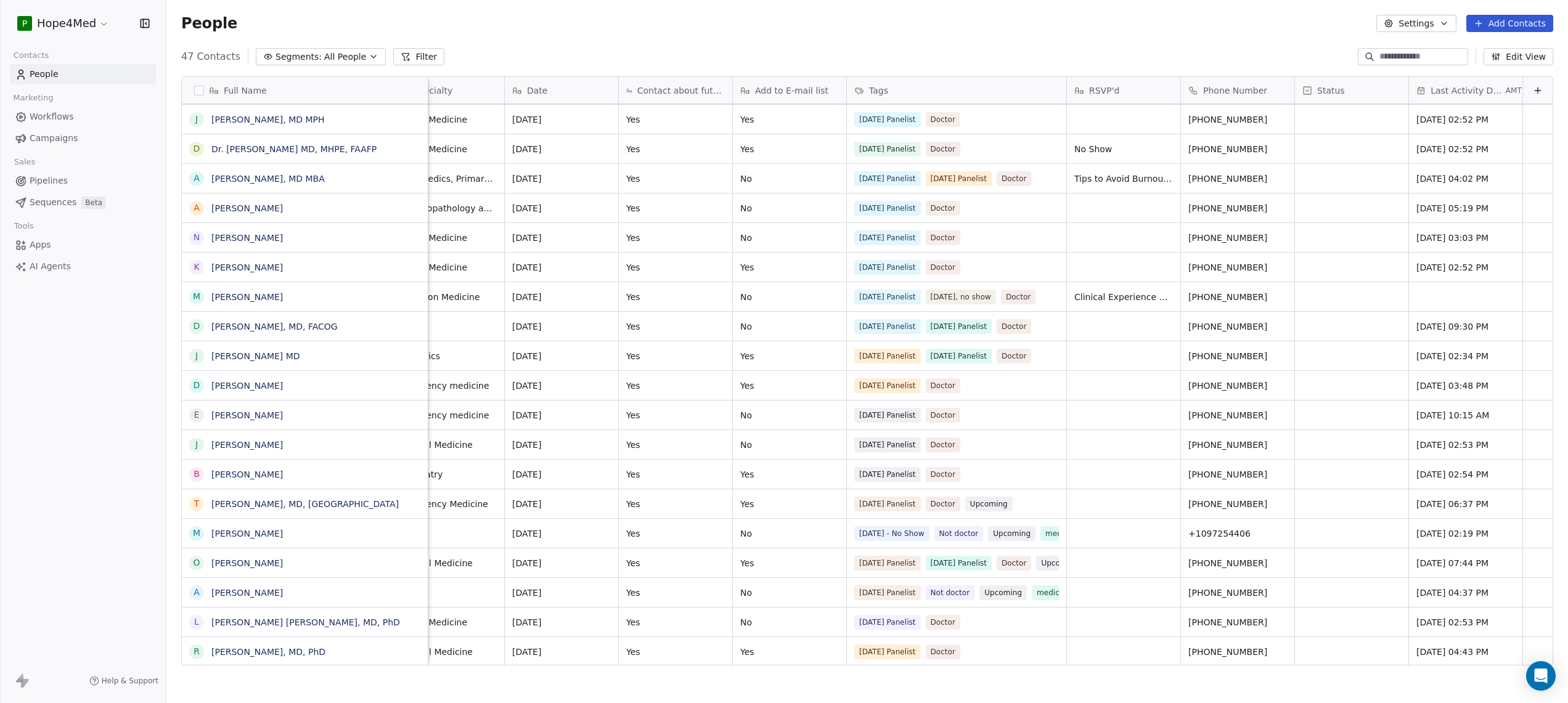
click at [401, 55] on icon at bounding box center [405, 56] width 10 height 10
click at [73, 48] on button "Add Filter" at bounding box center [83, 51] width 151 height 22
click at [61, 82] on span "Contact properties" at bounding box center [61, 80] width 80 height 13
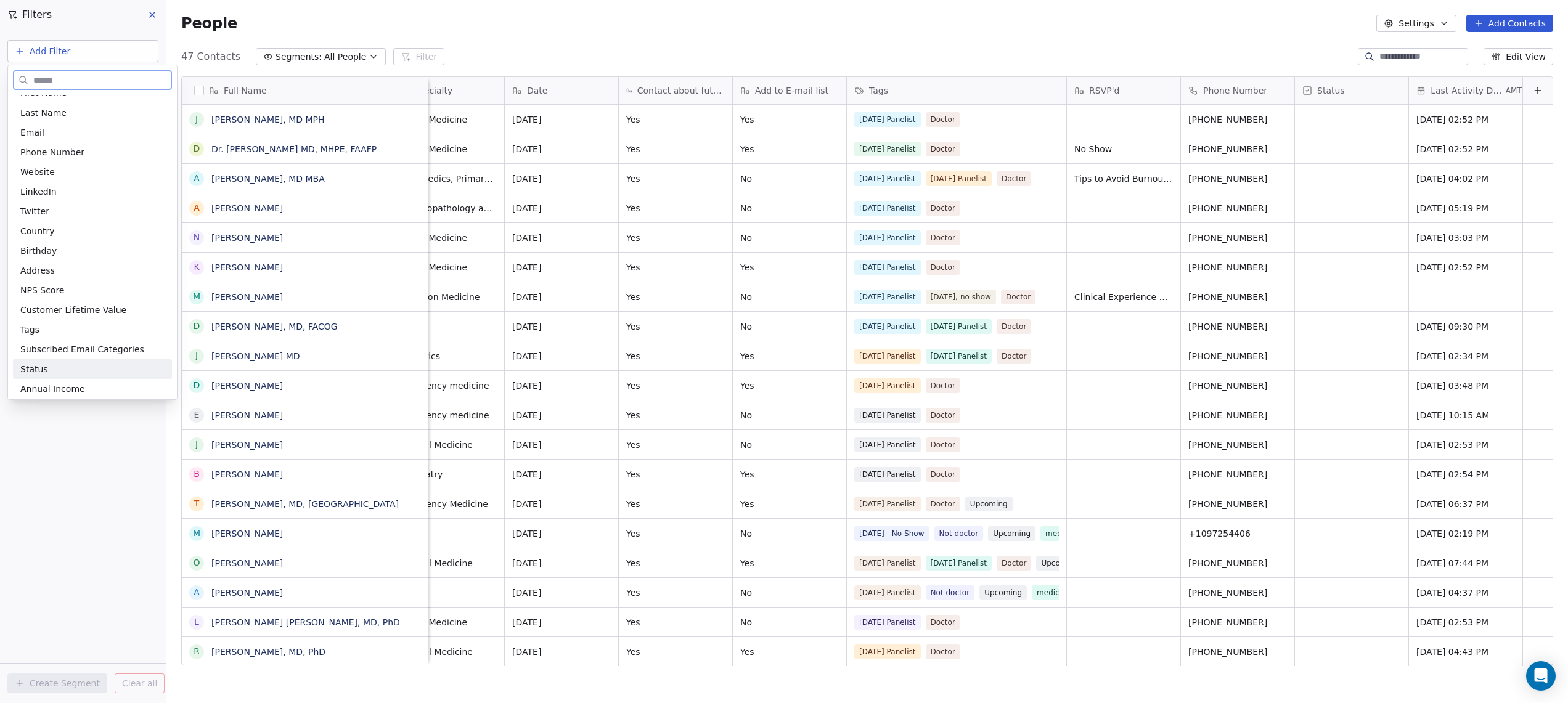
click at [64, 369] on div "Status" at bounding box center [92, 369] width 144 height 12
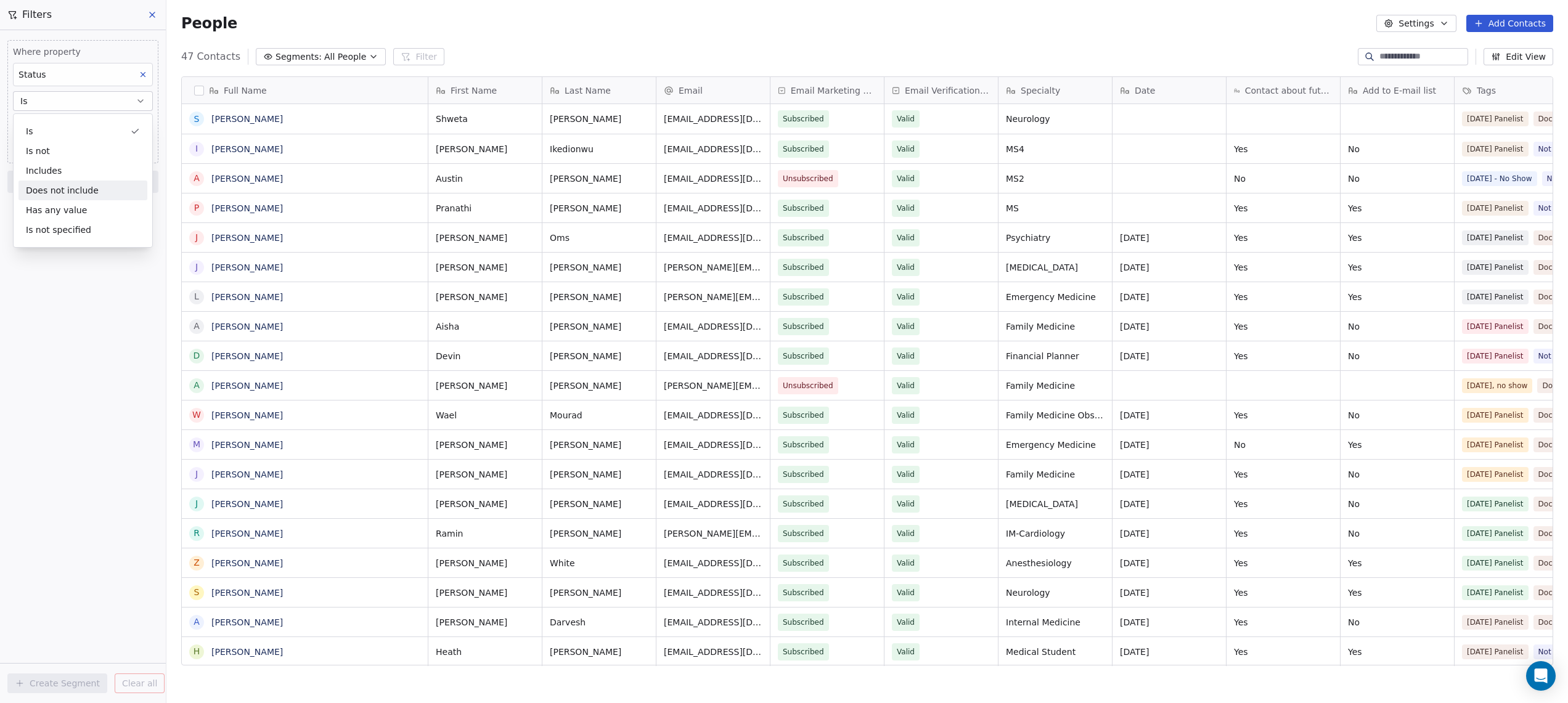
click at [60, 193] on div "Does not include" at bounding box center [83, 190] width 129 height 20
click at [81, 130] on body "P Hope4Med Contacts People Marketing Workflows Campaigns Sales Pipelines Sequen…" at bounding box center [784, 352] width 1568 height 703
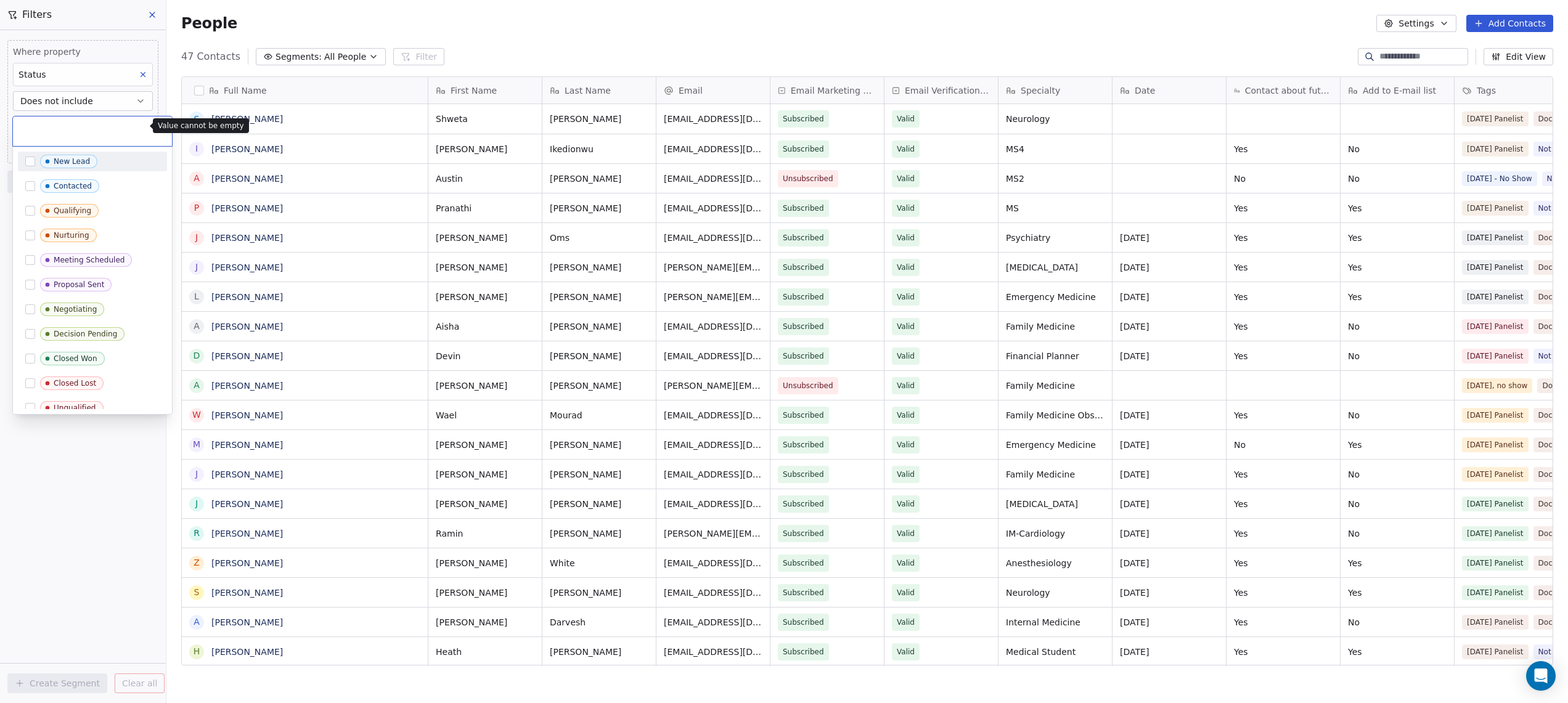
click at [140, 75] on html "P Hope4Med Contacts People Marketing Workflows Campaigns Sales Pipelines Sequen…" at bounding box center [784, 352] width 1568 height 703
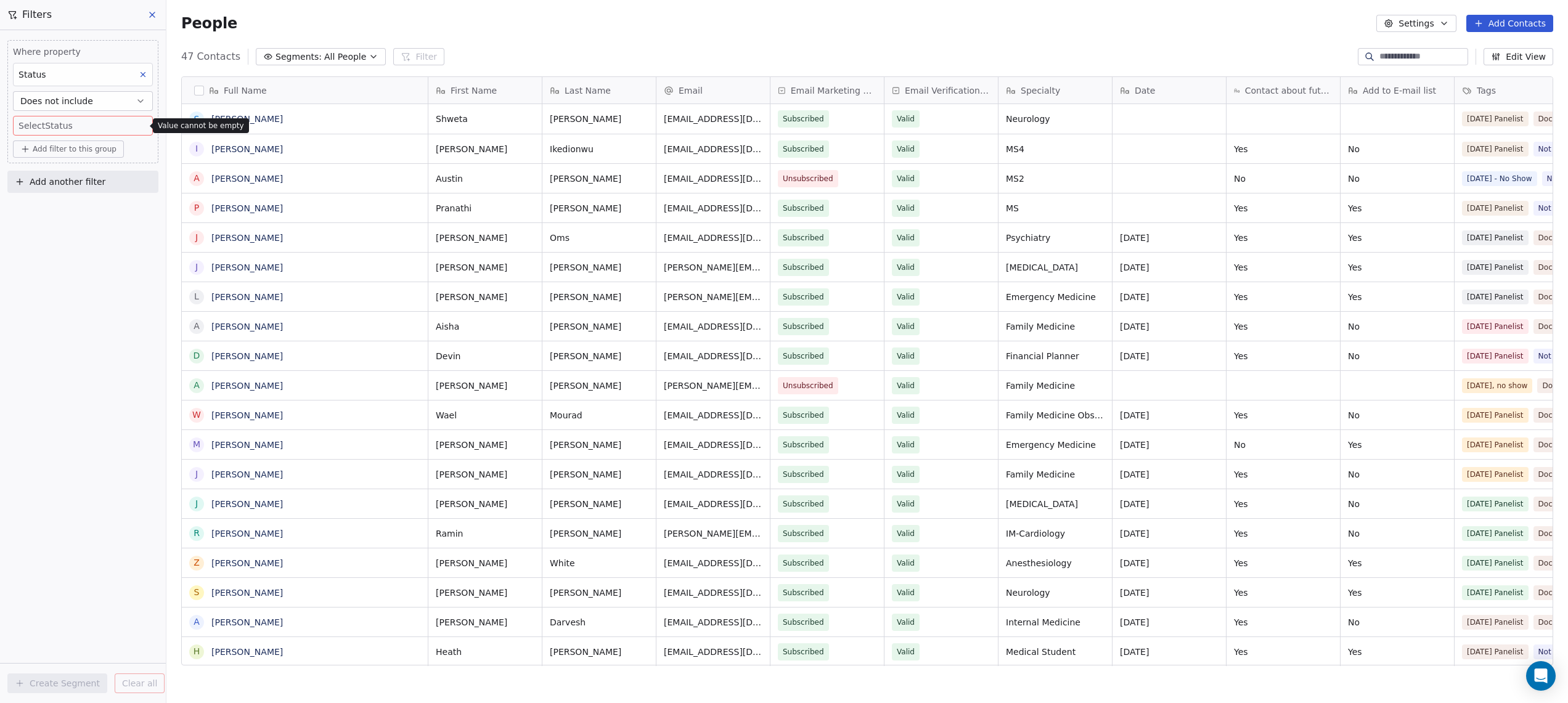
click at [140, 75] on icon at bounding box center [142, 74] width 8 height 8
click at [77, 55] on button "Add Filter" at bounding box center [83, 51] width 151 height 22
click at [75, 78] on span "Contact properties" at bounding box center [61, 80] width 80 height 13
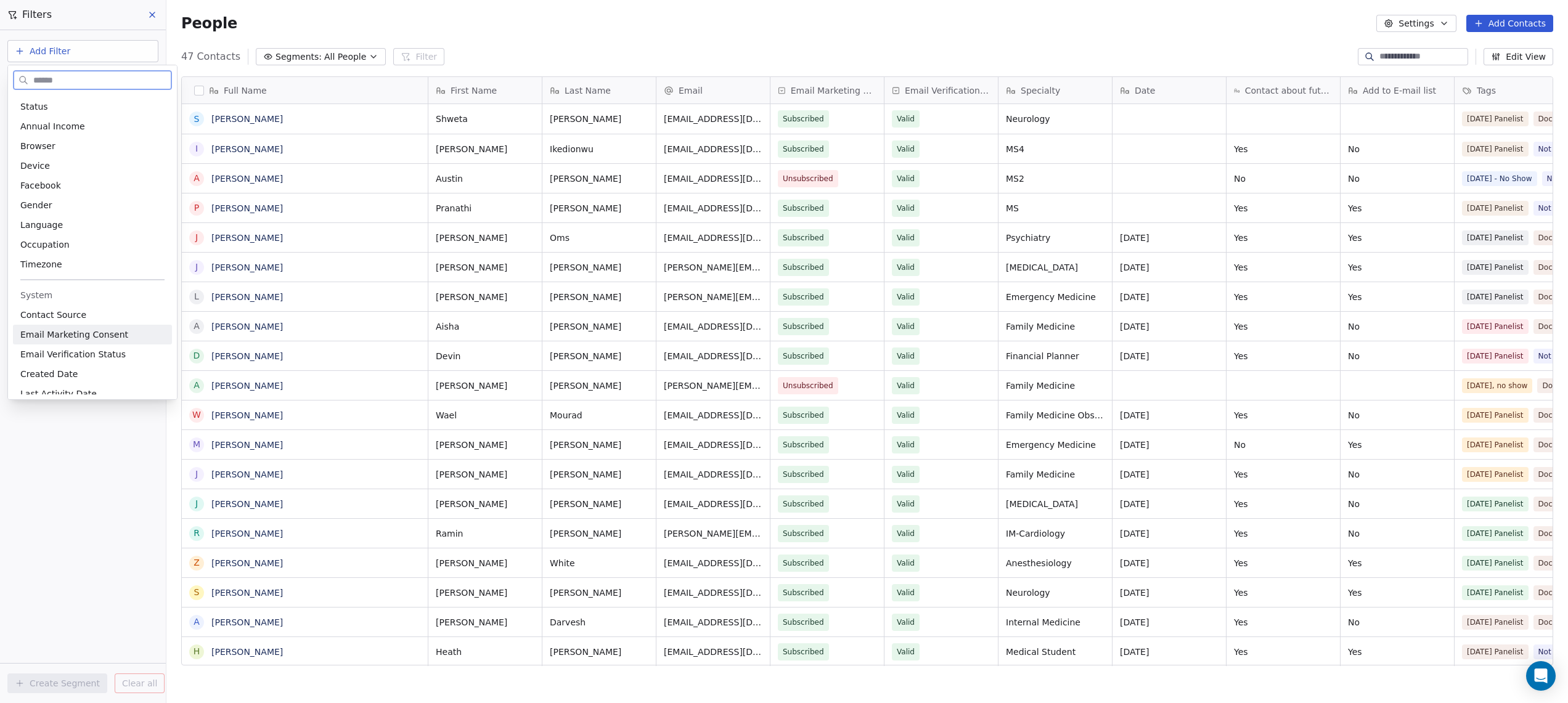
click at [61, 334] on span "Email Marketing Consent" at bounding box center [74, 334] width 108 height 12
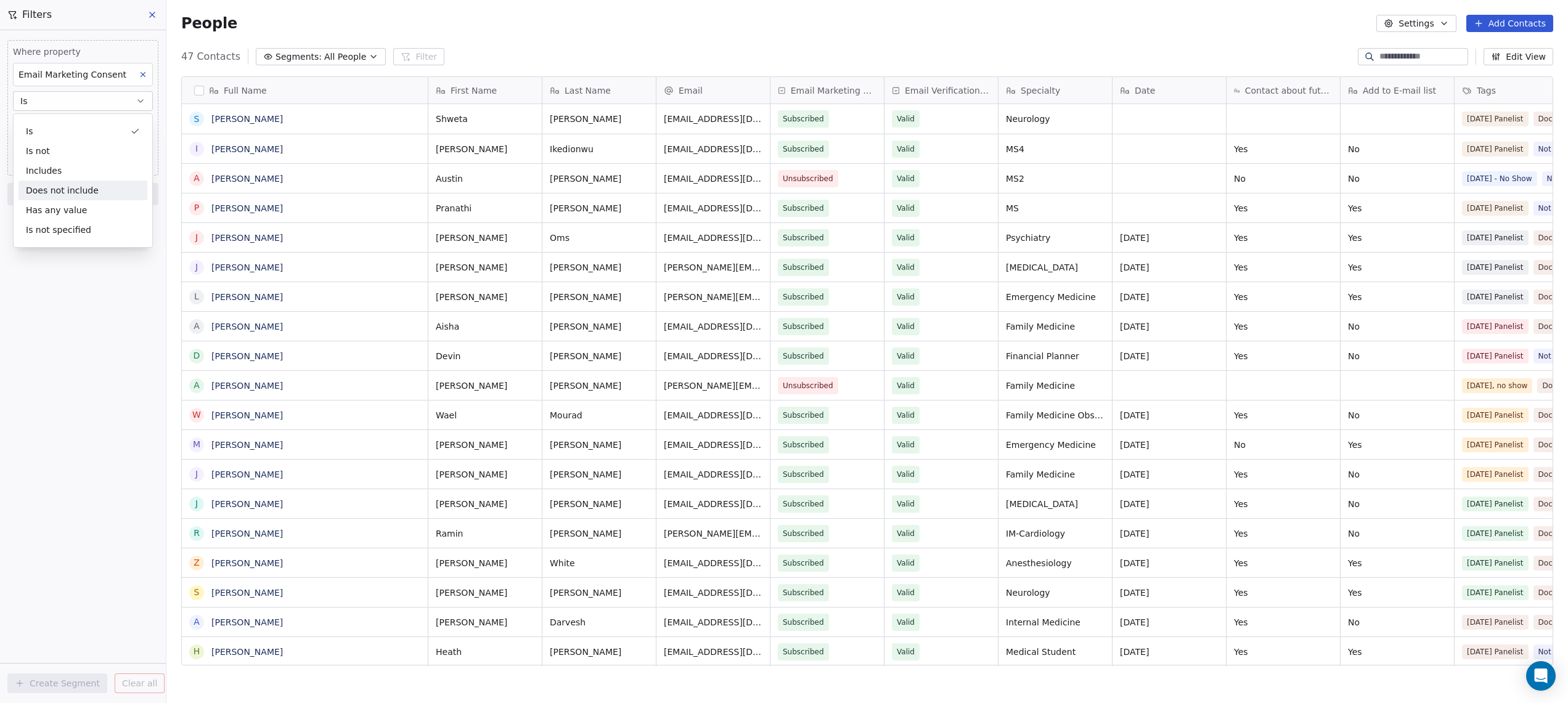
click at [70, 187] on div "Does not include" at bounding box center [83, 190] width 129 height 20
click at [72, 127] on body "P Hope4Med Contacts People Marketing Workflows Campaigns Sales Pipelines Sequen…" at bounding box center [784, 352] width 1568 height 703
click at [72, 198] on span "Unsubscribed" at bounding box center [74, 192] width 58 height 14
click at [68, 255] on html "P Hope4Med Contacts People Marketing Workflows Campaigns Sales Pipelines Sequen…" at bounding box center [784, 352] width 1568 height 703
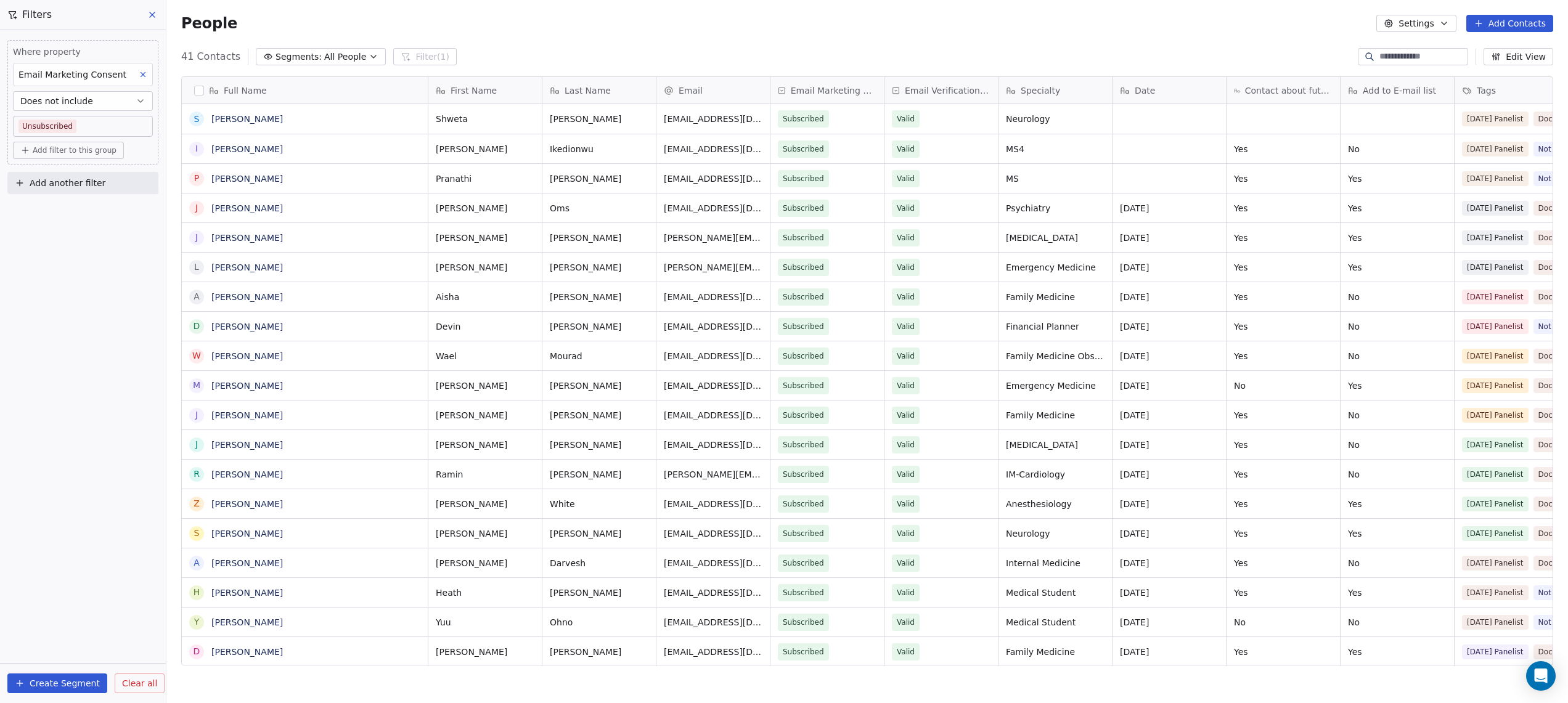
click at [199, 89] on button "button" at bounding box center [199, 90] width 10 height 10
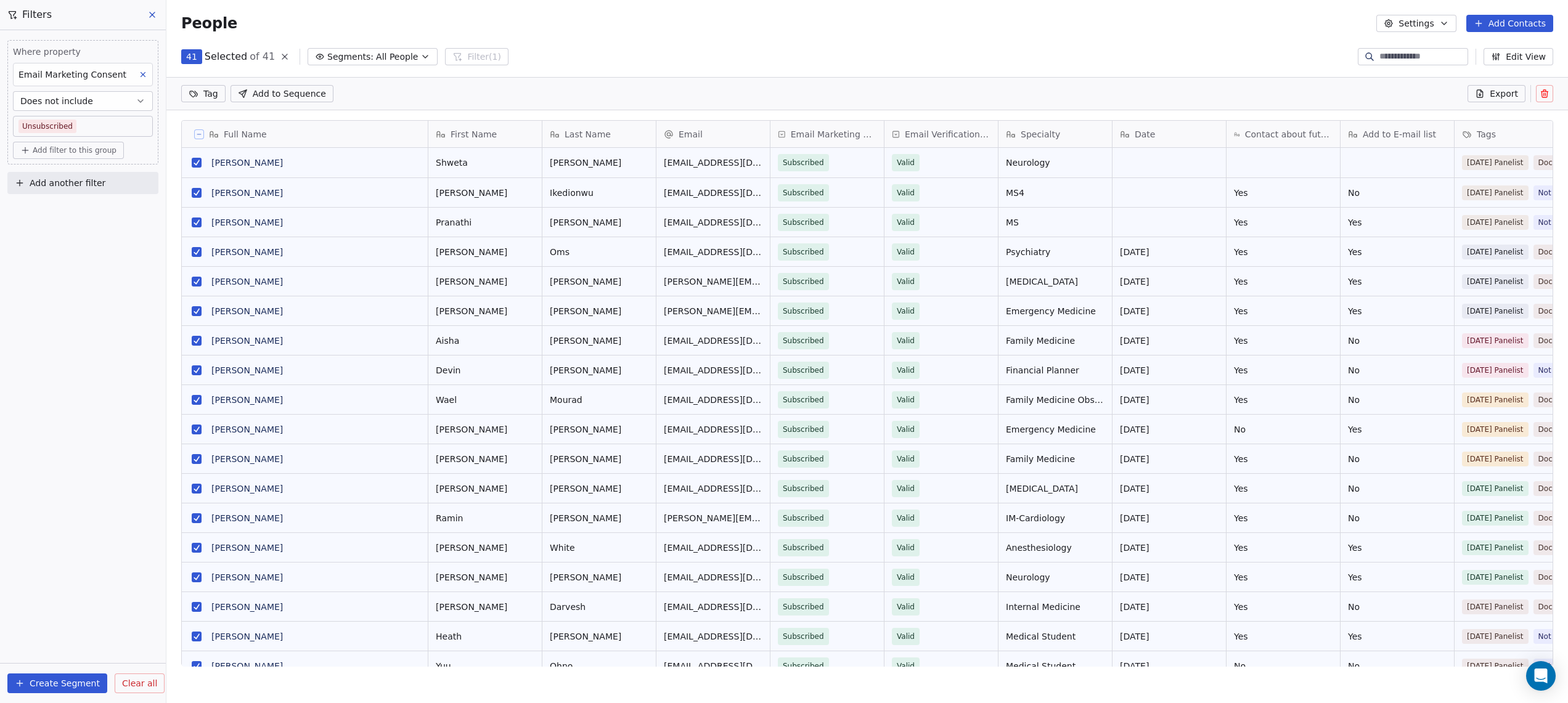
click at [1492, 94] on span "Export" at bounding box center [1503, 93] width 28 height 12
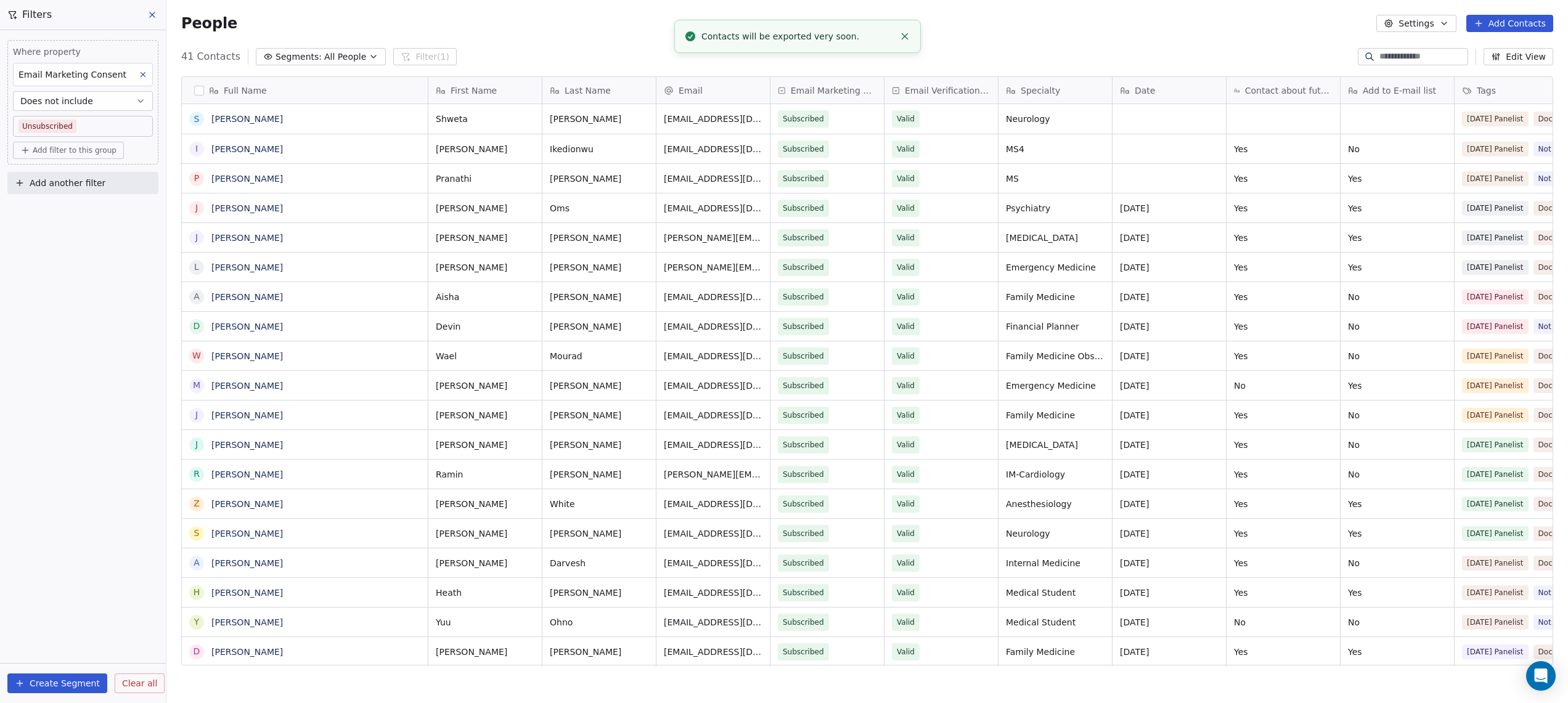
scroll to position [618, 1401]
click at [832, 35] on link "here" at bounding box center [841, 30] width 18 height 9
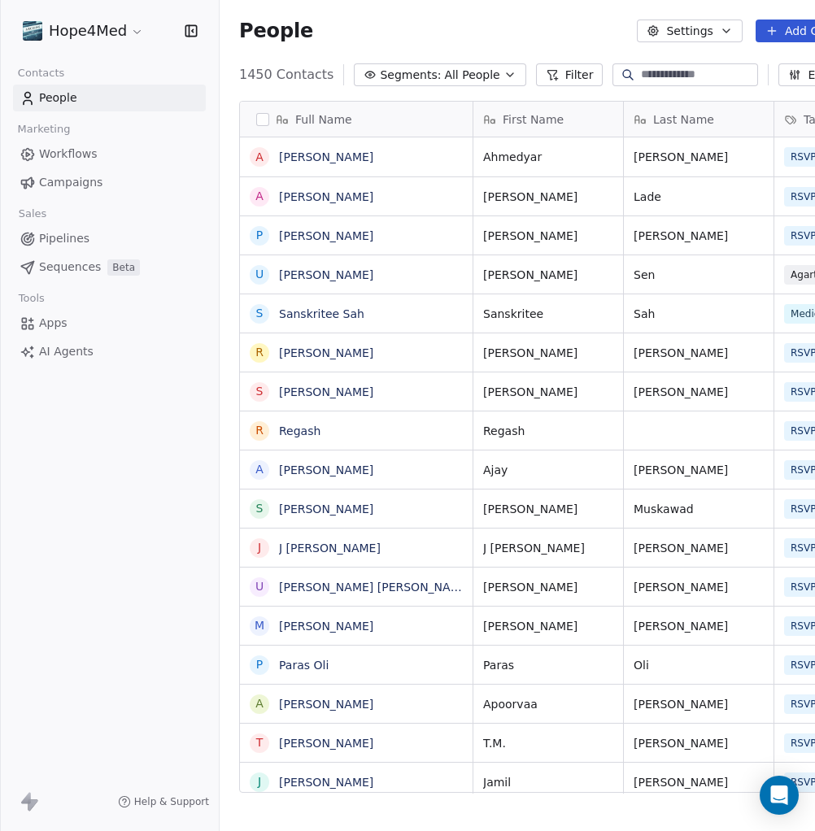
scroll to position [731, 668]
